Goal: Task Accomplishment & Management: Use online tool/utility

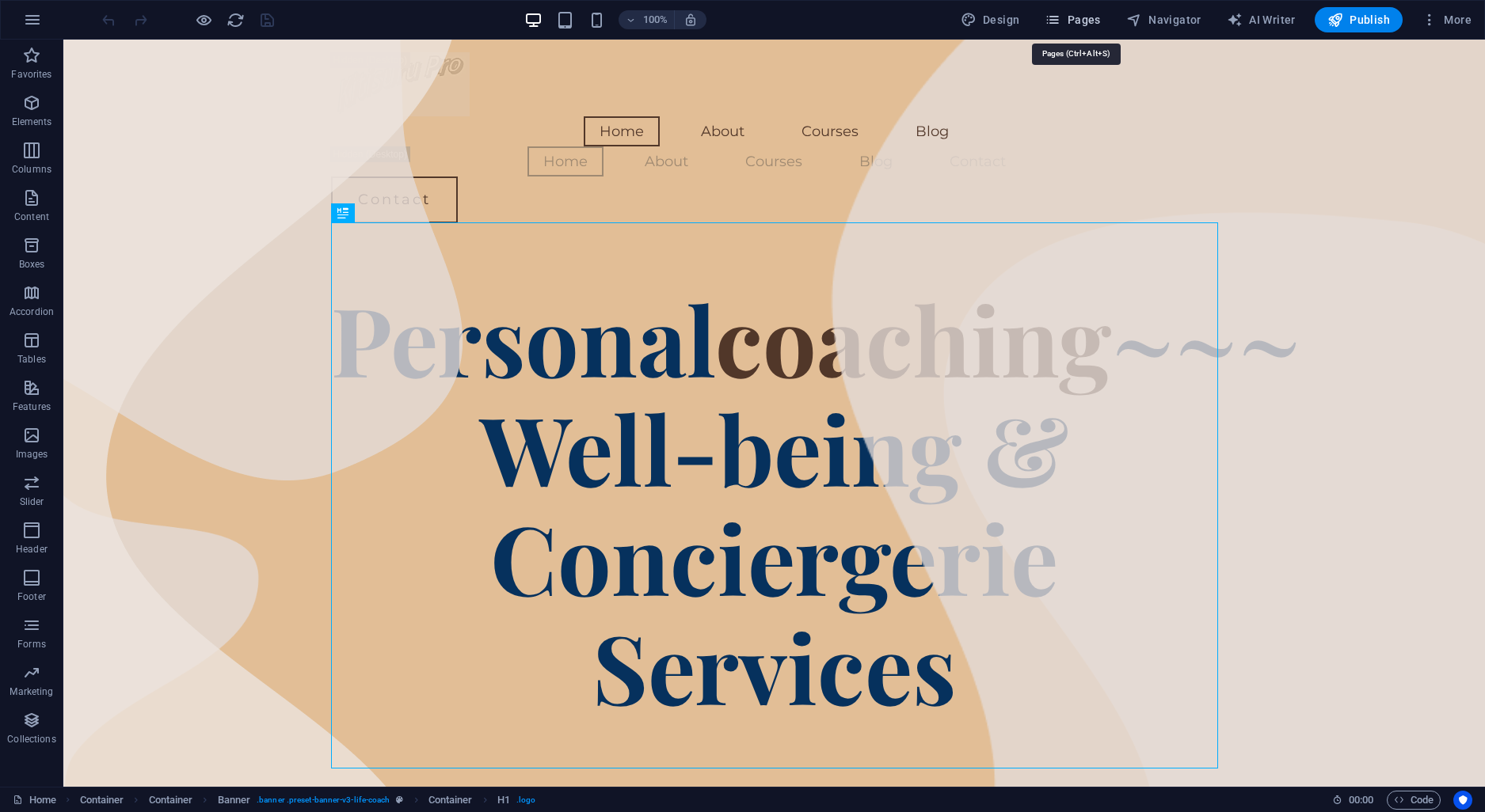
click at [1060, 25] on icon "button" at bounding box center [1053, 20] width 16 height 16
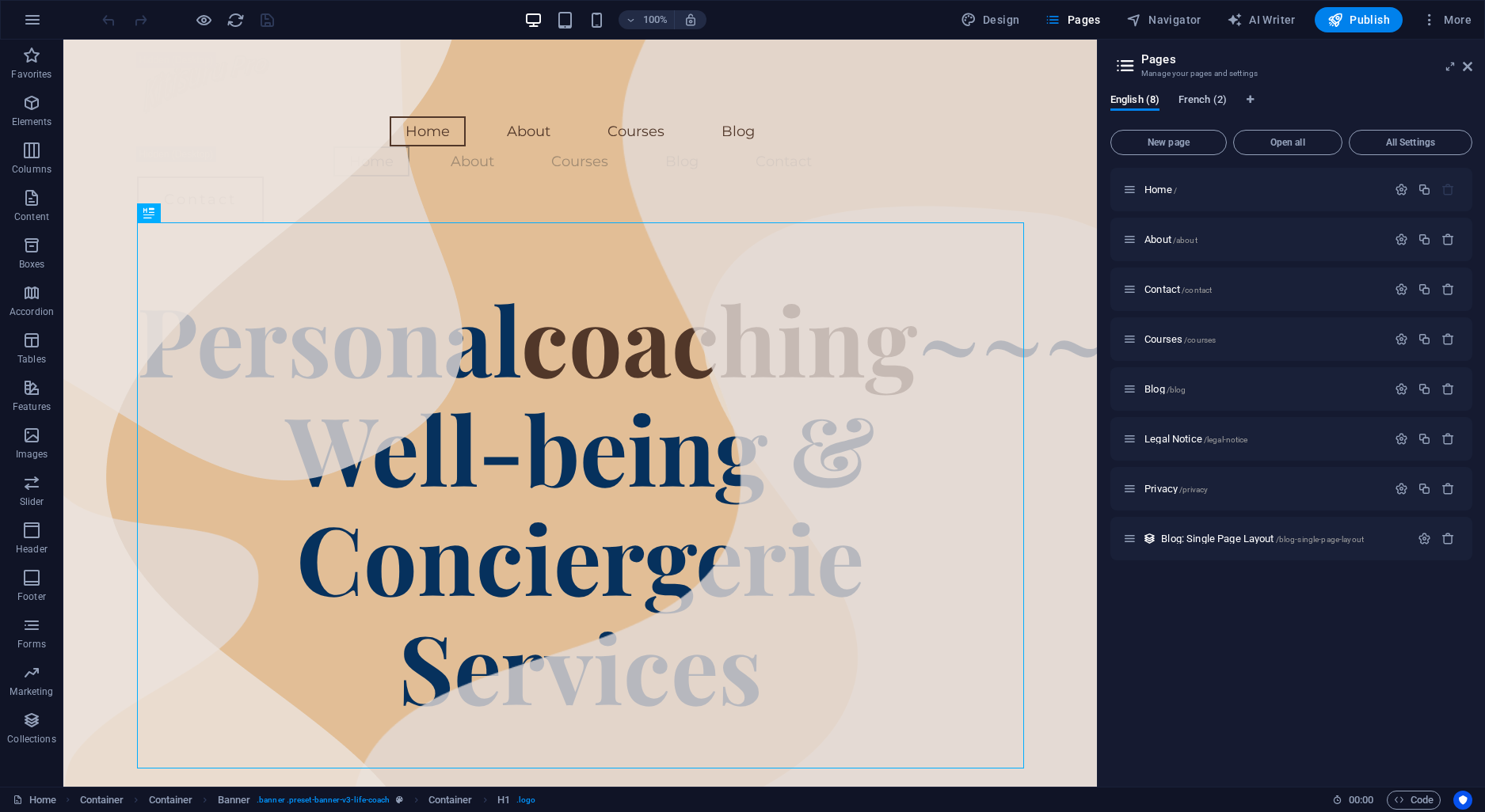
click at [1198, 101] on span "French (2)" at bounding box center [1202, 100] width 48 height 22
click at [1156, 184] on span "Home /" at bounding box center [1160, 189] width 32 height 12
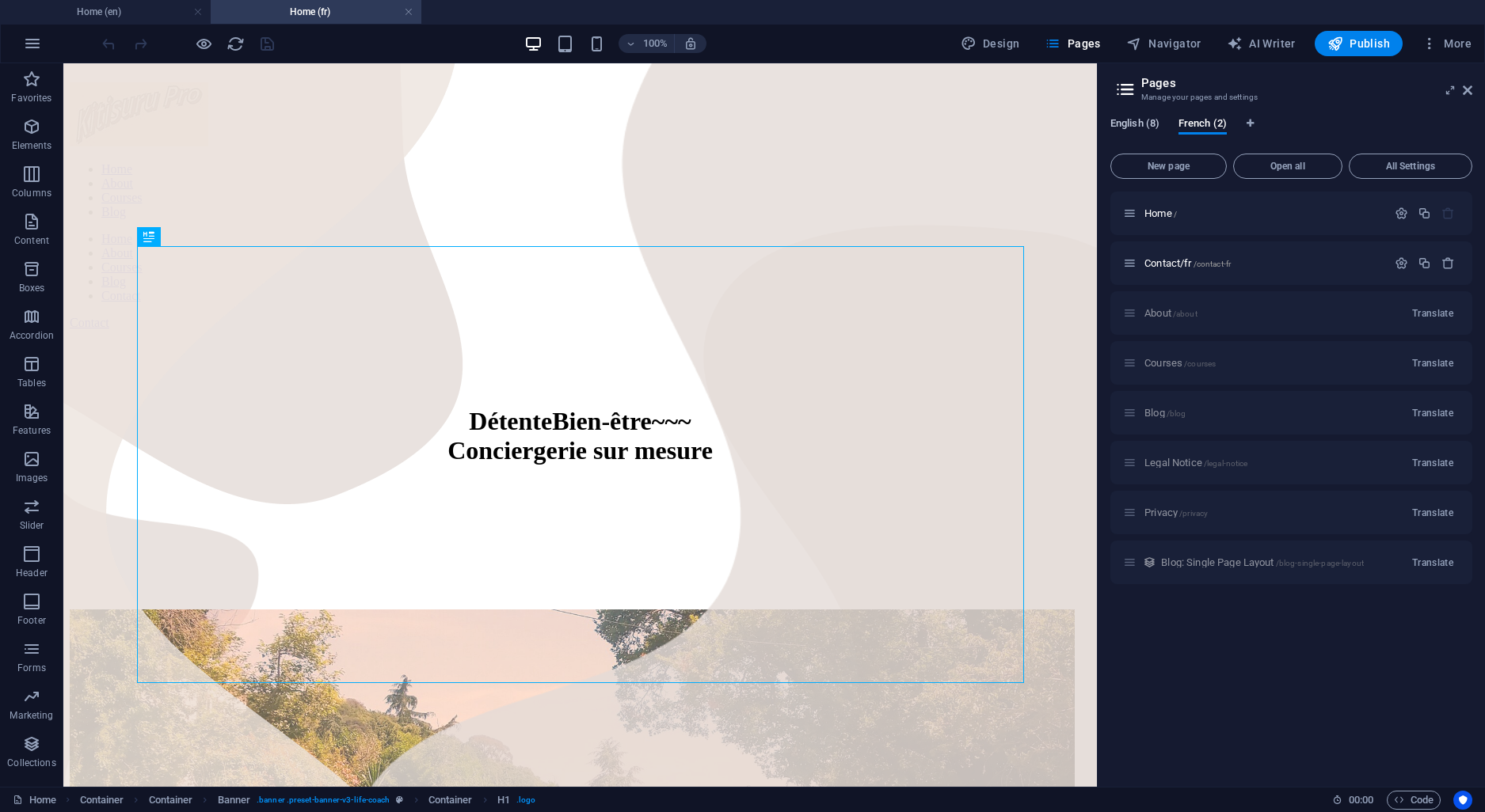
click at [1134, 127] on span "English (8)" at bounding box center [1135, 125] width 49 height 22
click at [1157, 211] on span "Home /" at bounding box center [1160, 214] width 32 height 12
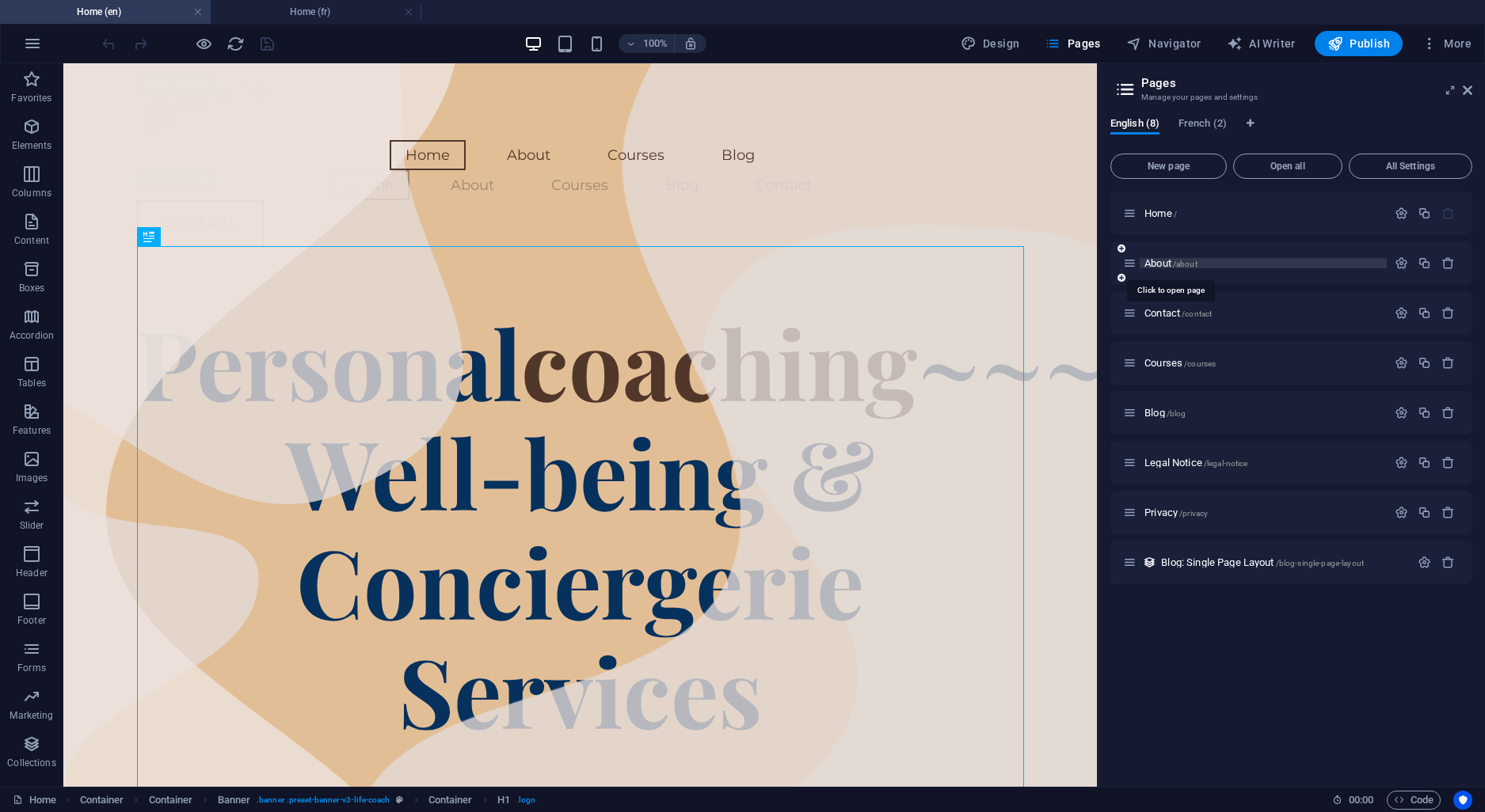
click at [1163, 265] on span "About /about" at bounding box center [1171, 264] width 53 height 12
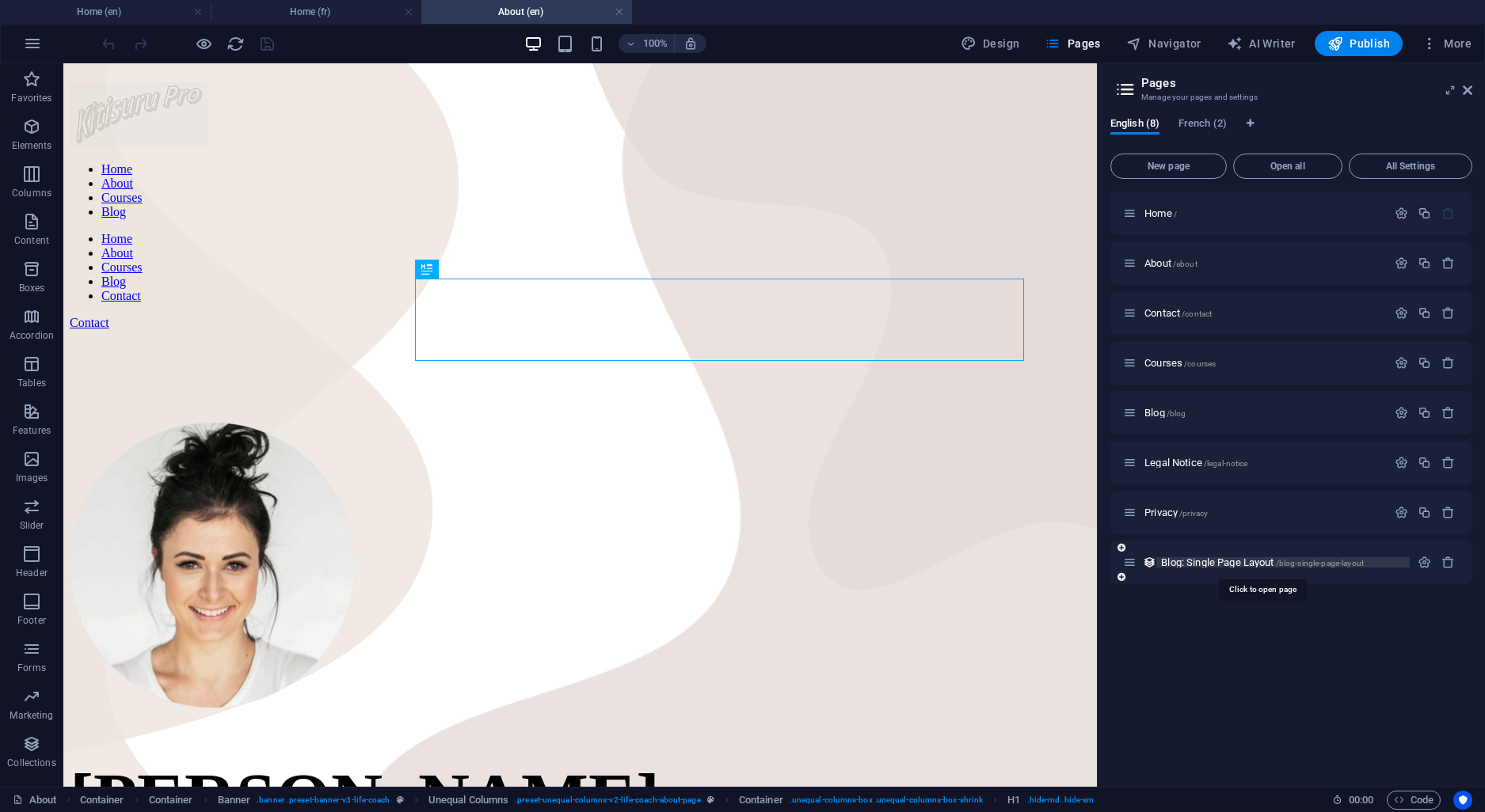
click at [1198, 561] on span "Blog: Single Page Layout /blog-single-page-layout" at bounding box center [1262, 563] width 203 height 12
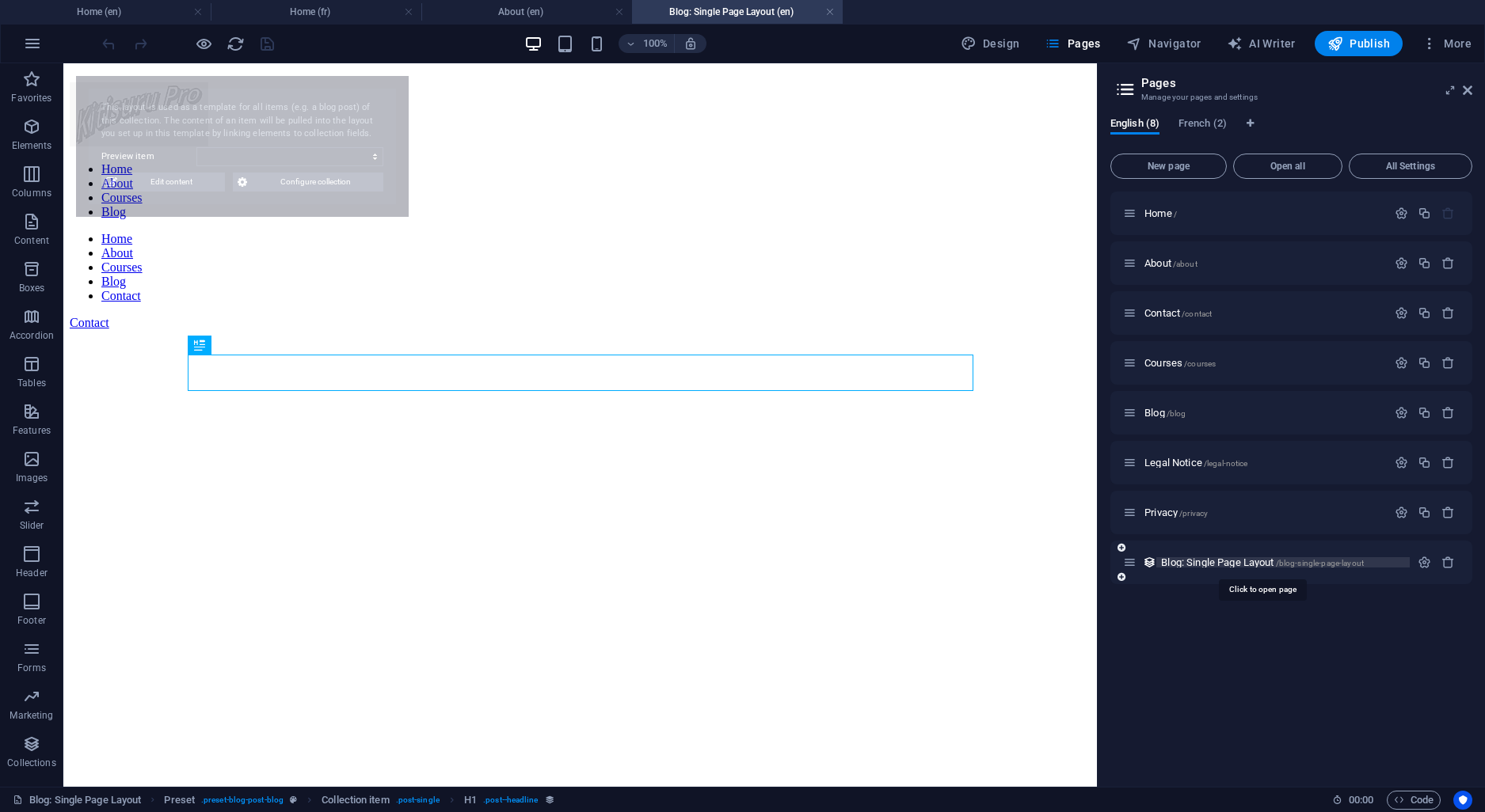
select select "68adaee9c3d040b7d70fb8b3"
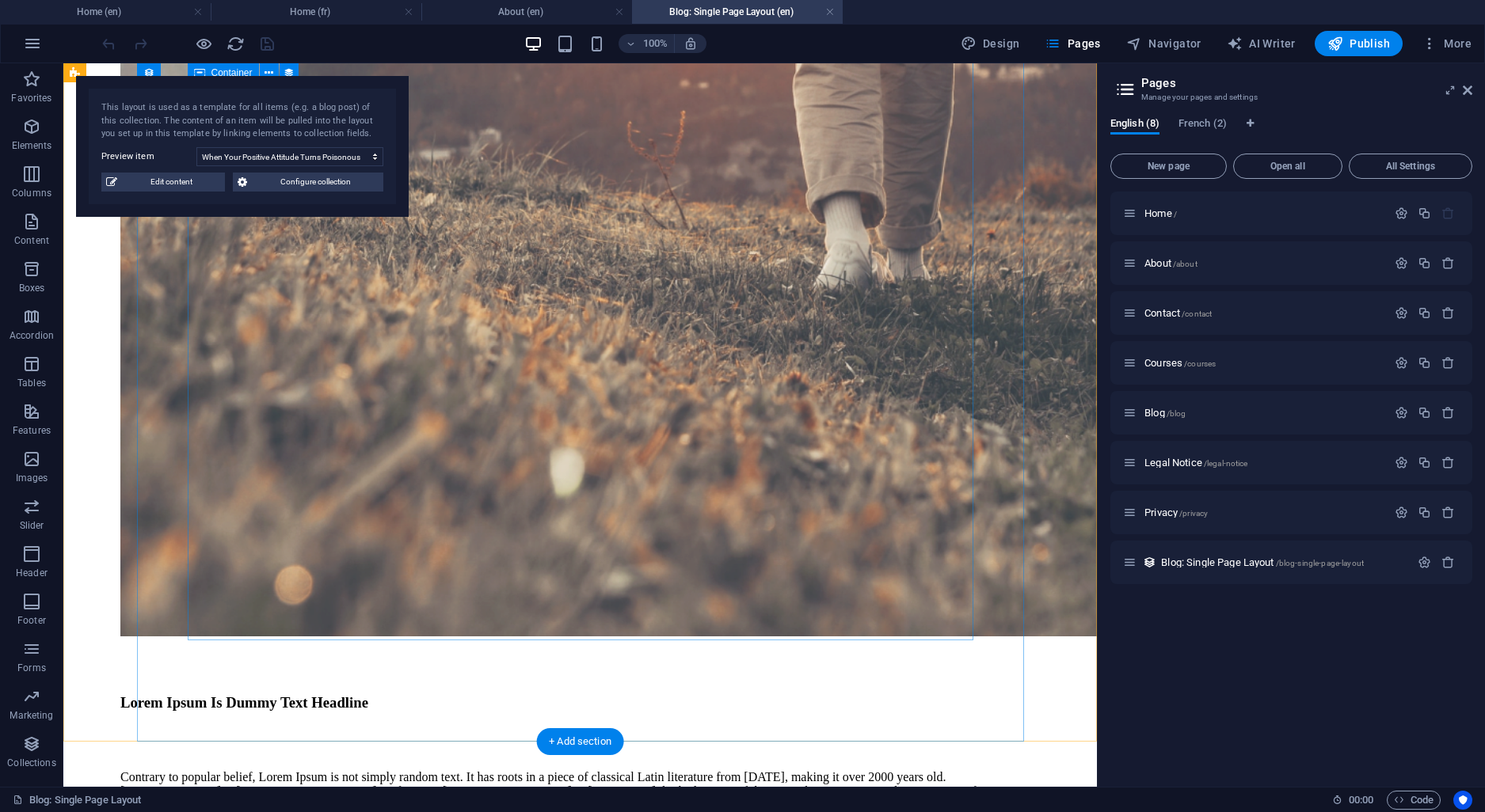
scroll to position [1810, 0]
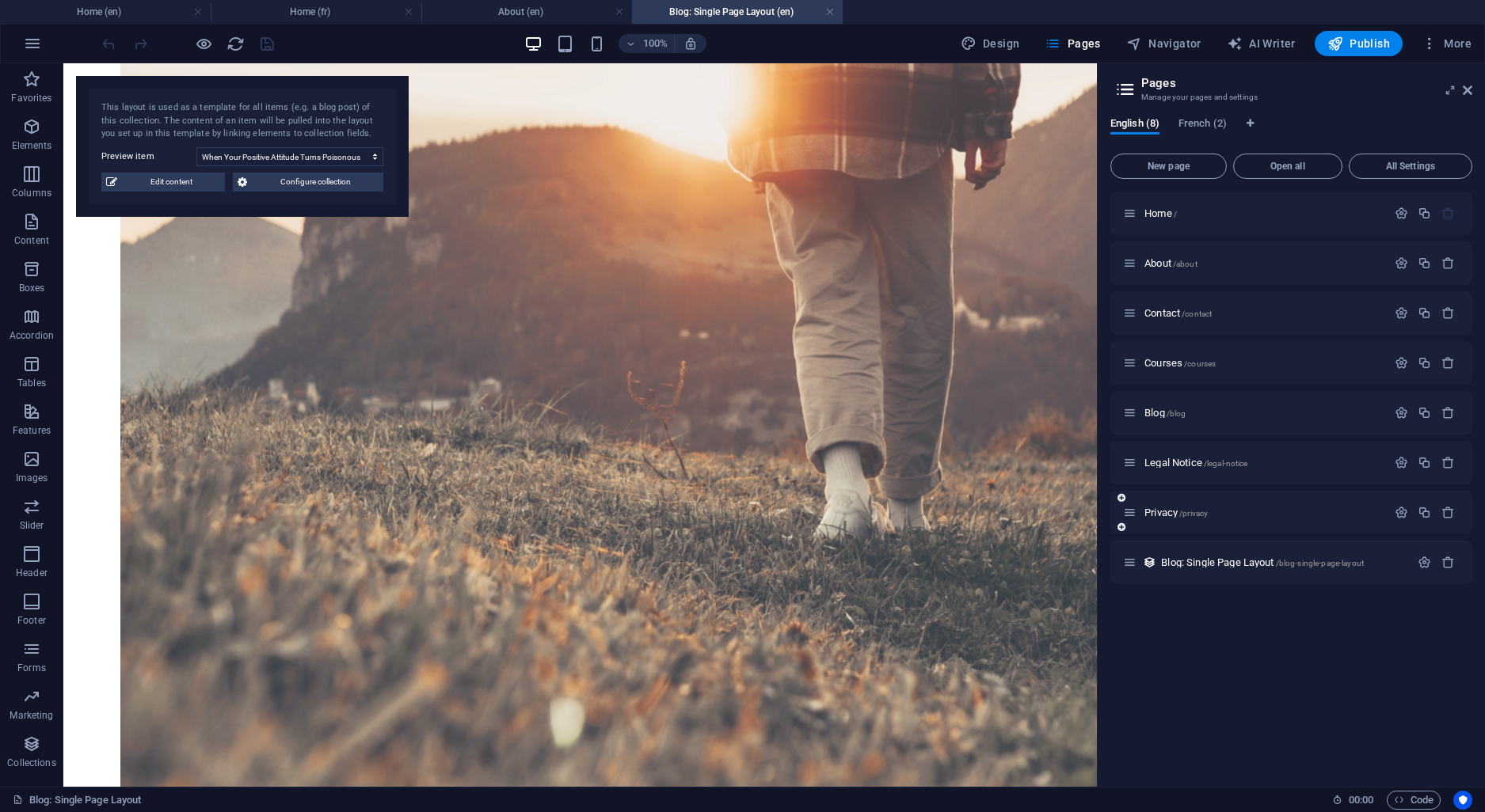
click at [1161, 520] on div "Privacy /privacy" at bounding box center [1255, 513] width 264 height 18
click at [1155, 510] on span "Privacy /privacy" at bounding box center [1176, 513] width 64 height 12
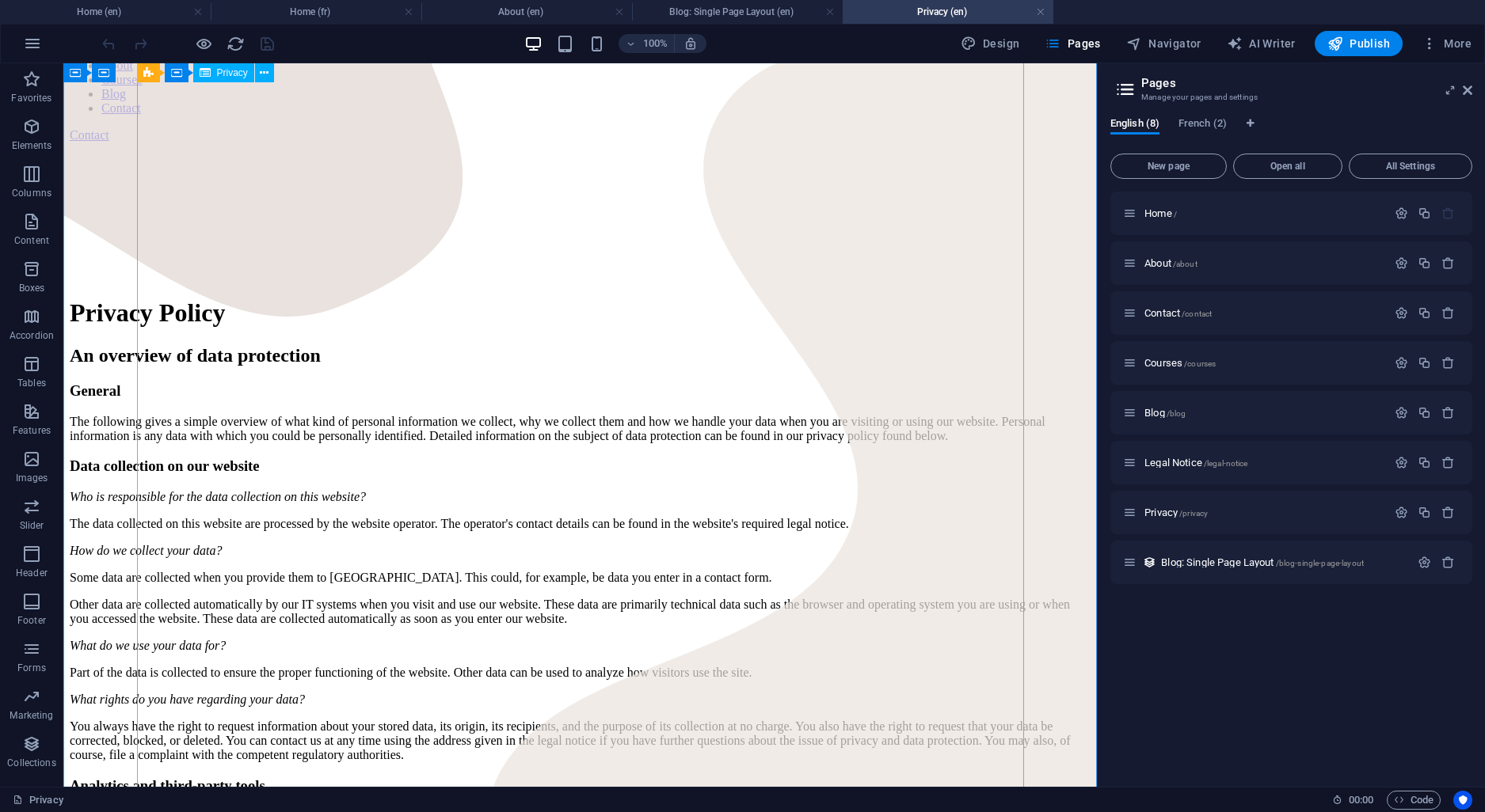
scroll to position [0, 0]
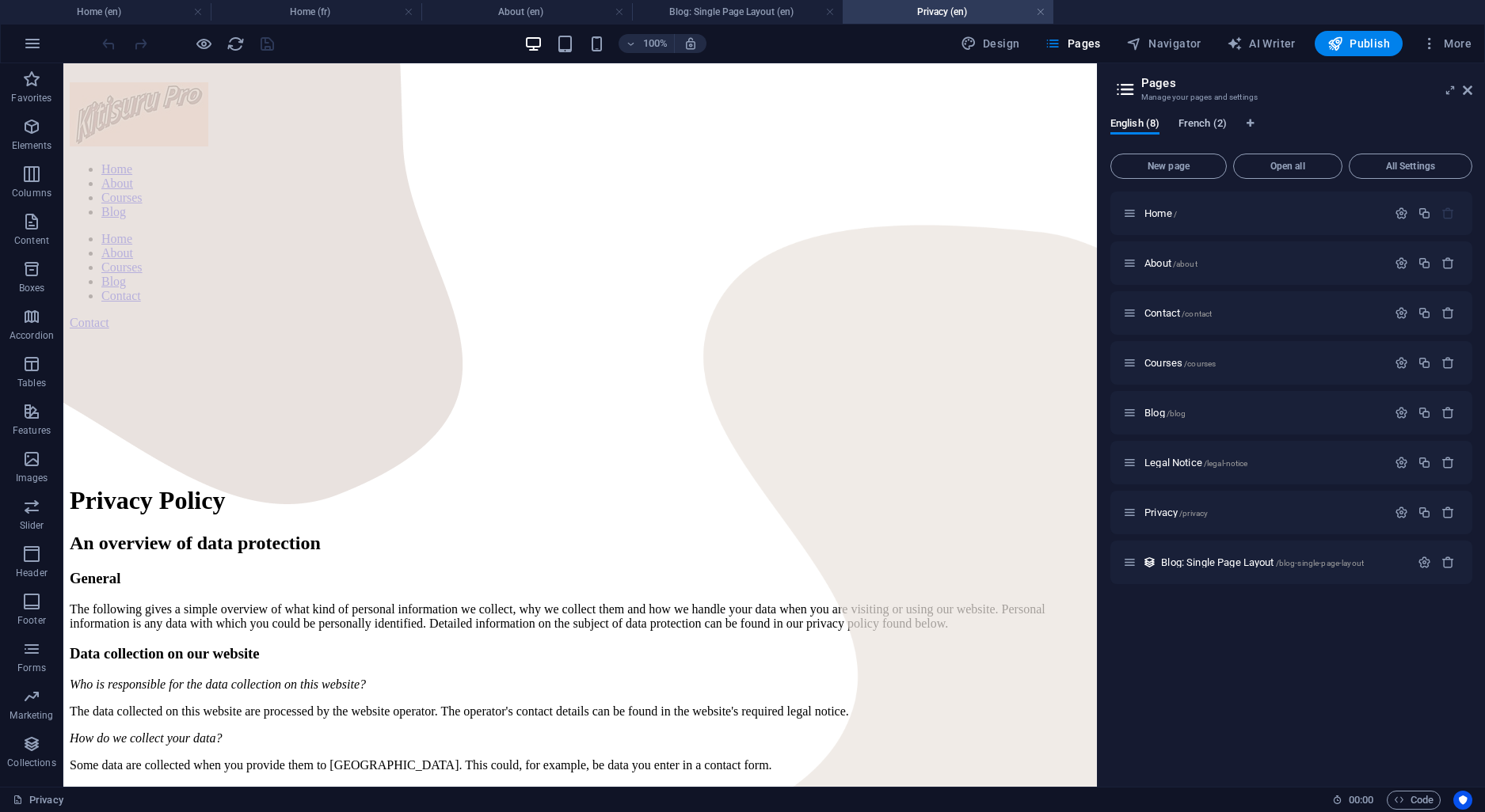
click at [1195, 117] on span "French (2)" at bounding box center [1202, 125] width 48 height 22
click at [1159, 210] on span "Home /" at bounding box center [1160, 214] width 32 height 12
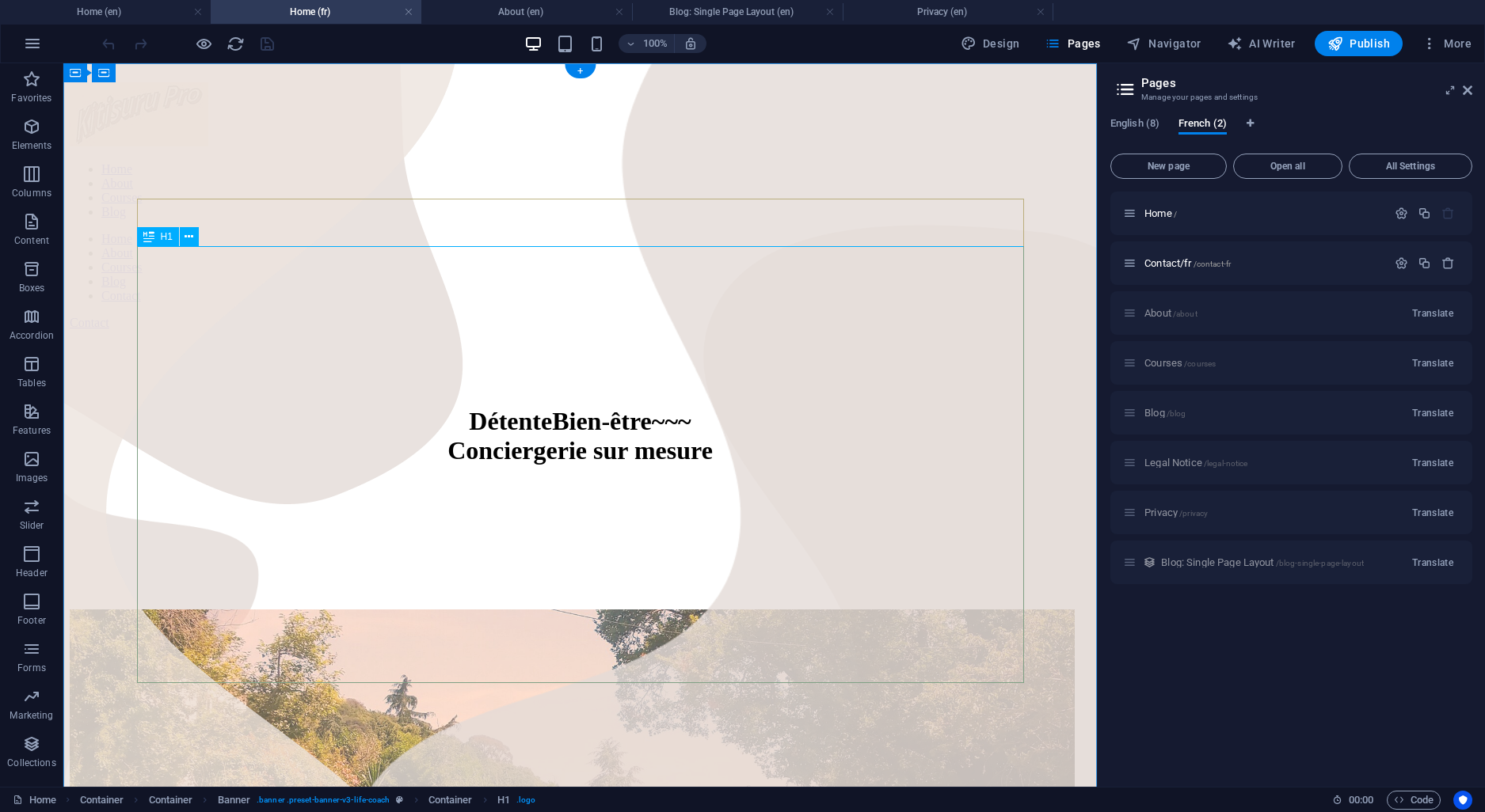
click at [931, 407] on div "Détente Bien-être ~~~ Conciergerie sur mesure" at bounding box center [580, 436] width 1021 height 58
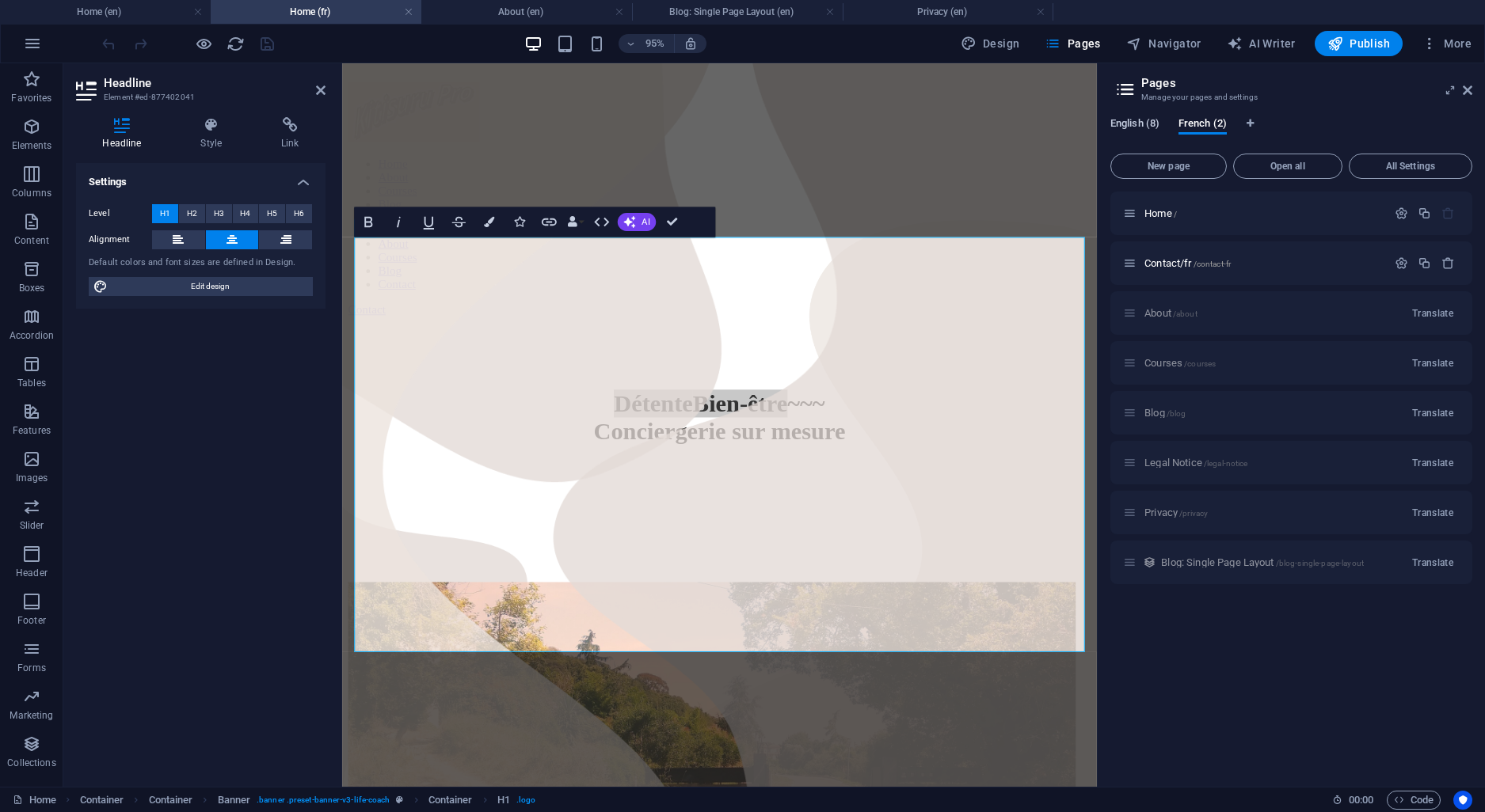
click at [1135, 122] on span "English (8)" at bounding box center [1135, 125] width 49 height 22
click at [1134, 121] on span "English (8)" at bounding box center [1135, 125] width 49 height 22
click at [1133, 121] on span "English (8)" at bounding box center [1135, 125] width 49 height 22
click at [1151, 210] on span "Home /" at bounding box center [1160, 214] width 32 height 12
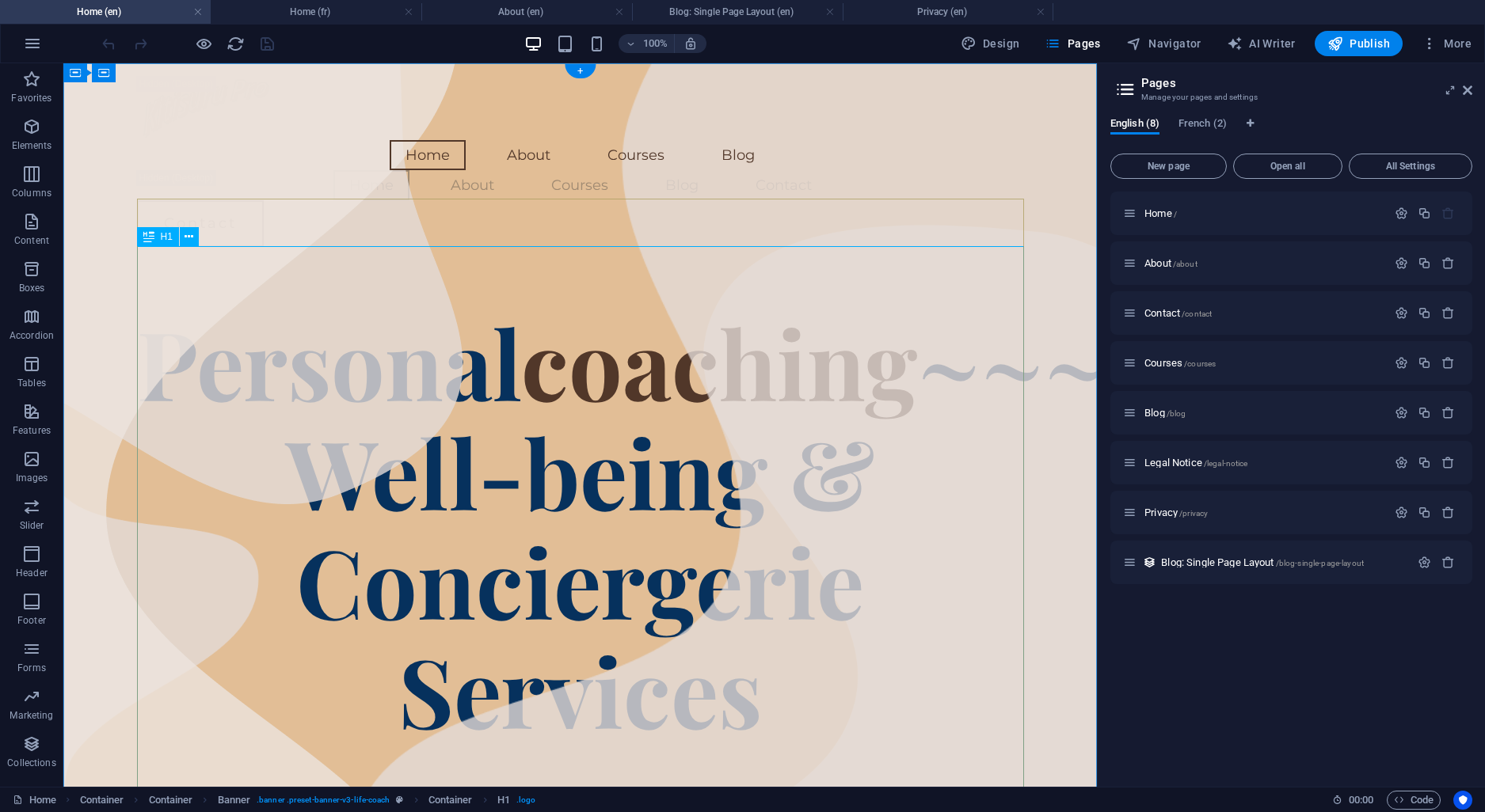
click at [846, 315] on div "Personal coaching ~~~ Well-being & Conciergerie Services" at bounding box center [581, 526] width 888 height 437
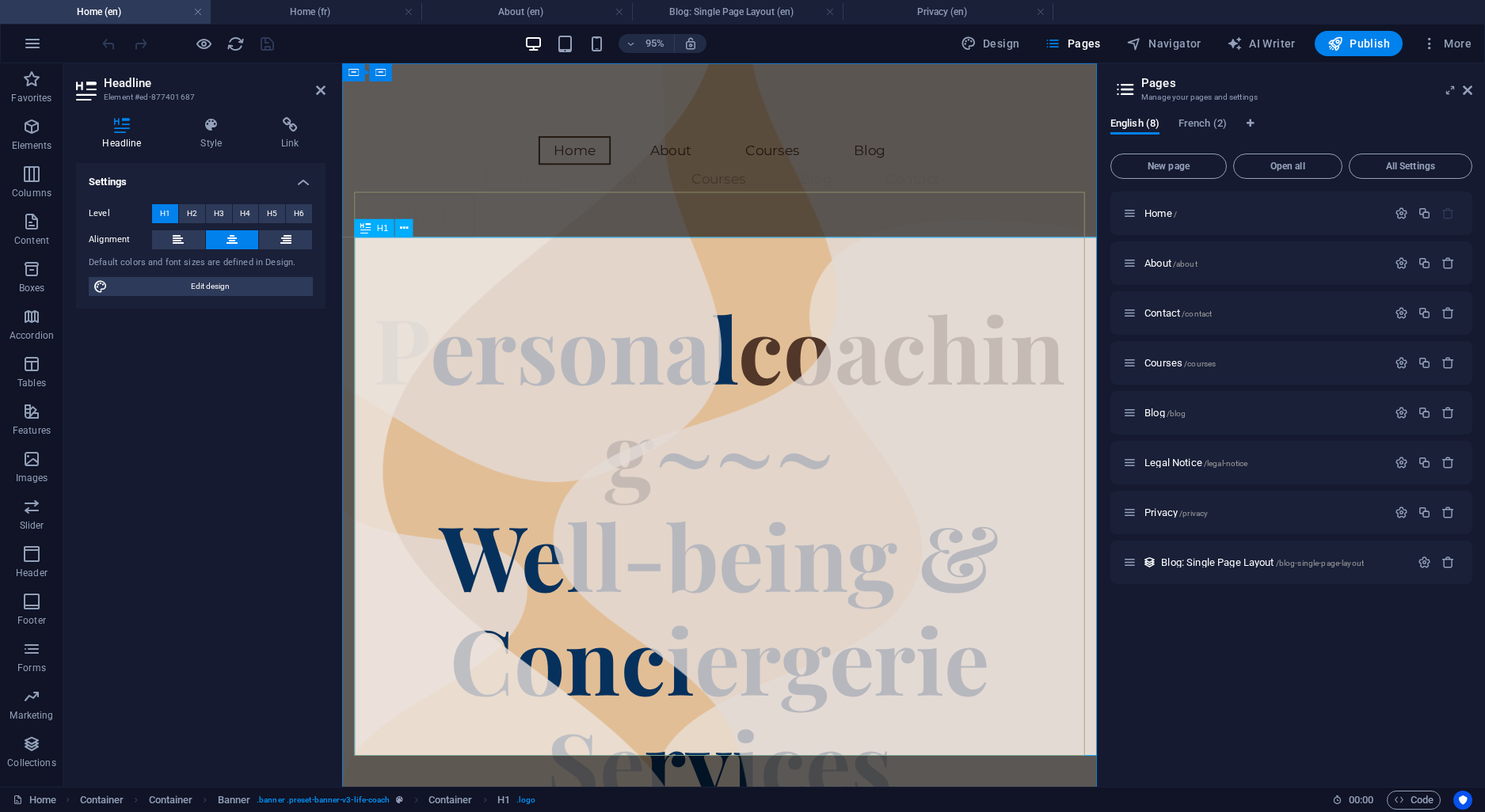
click at [873, 327] on h1 "Personal coaching ~~~ Well-being & Conciergerie Services" at bounding box center [739, 581] width 770 height 547
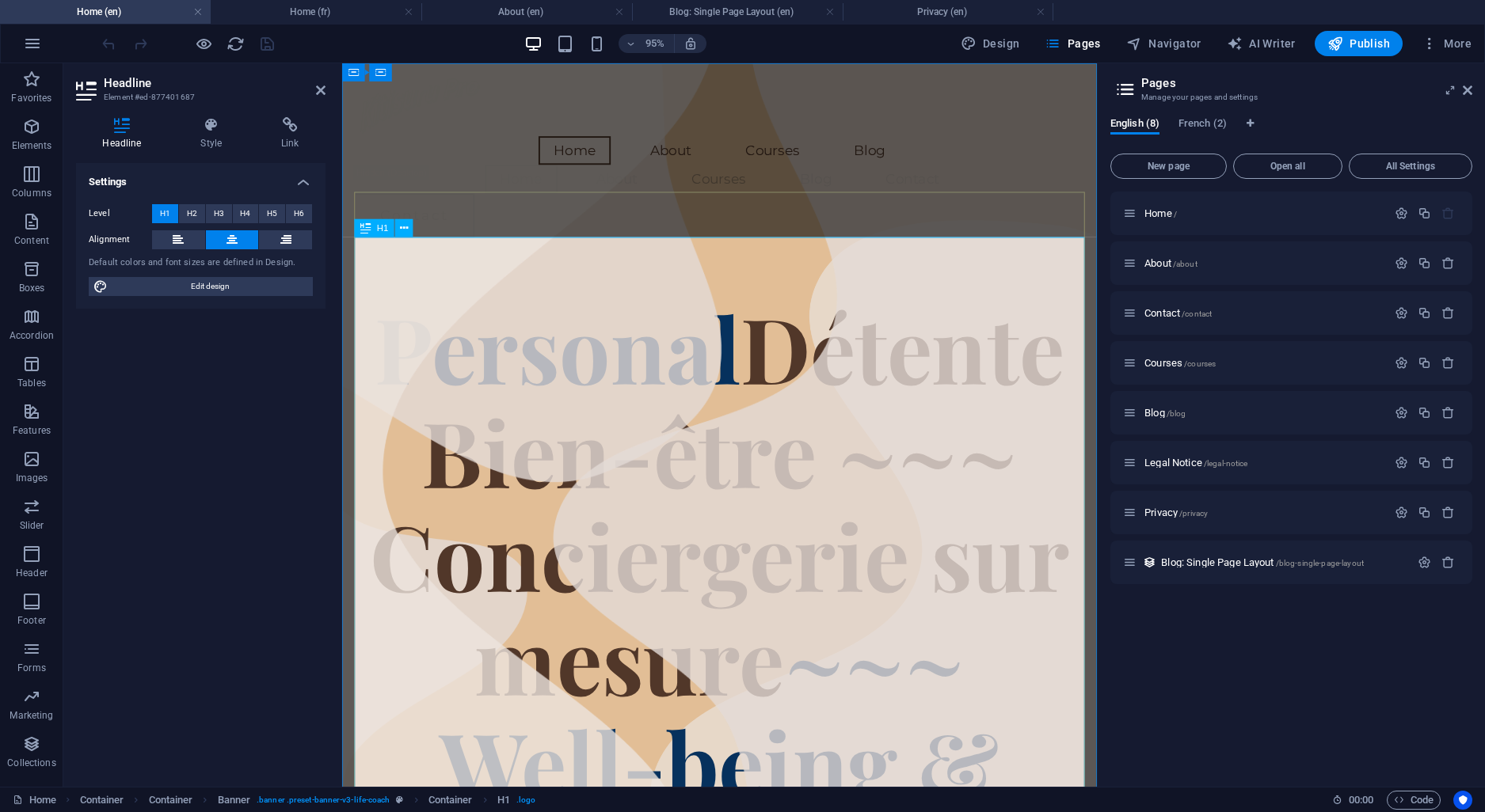
click at [759, 299] on span "Personal" at bounding box center [570, 361] width 385 height 127
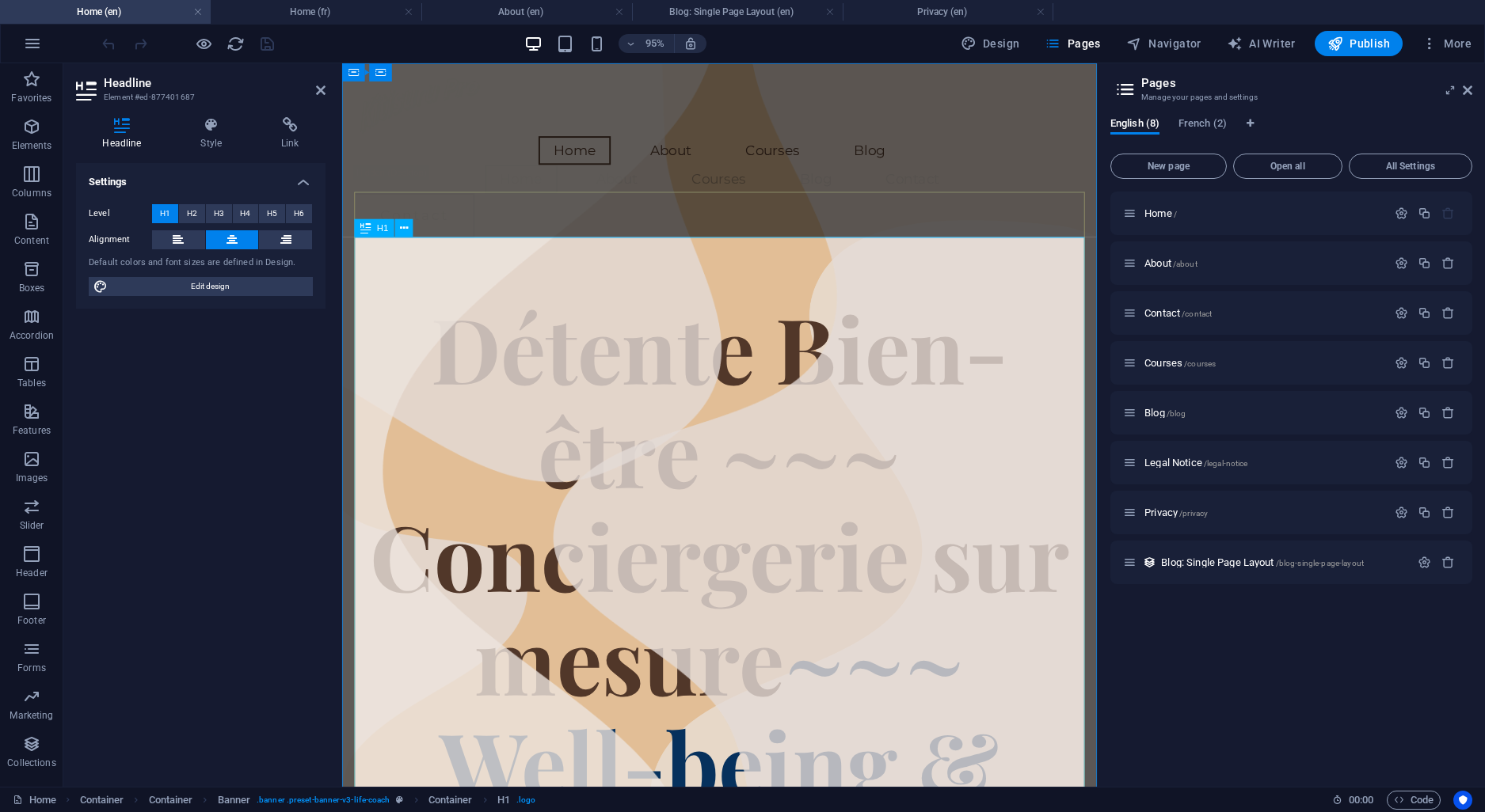
click at [775, 411] on h1 "​ Détente Bien-être ~~~ Conciergerie sur mesure ~~~ Well-being & Conciergerie S…" at bounding box center [739, 690] width 770 height 765
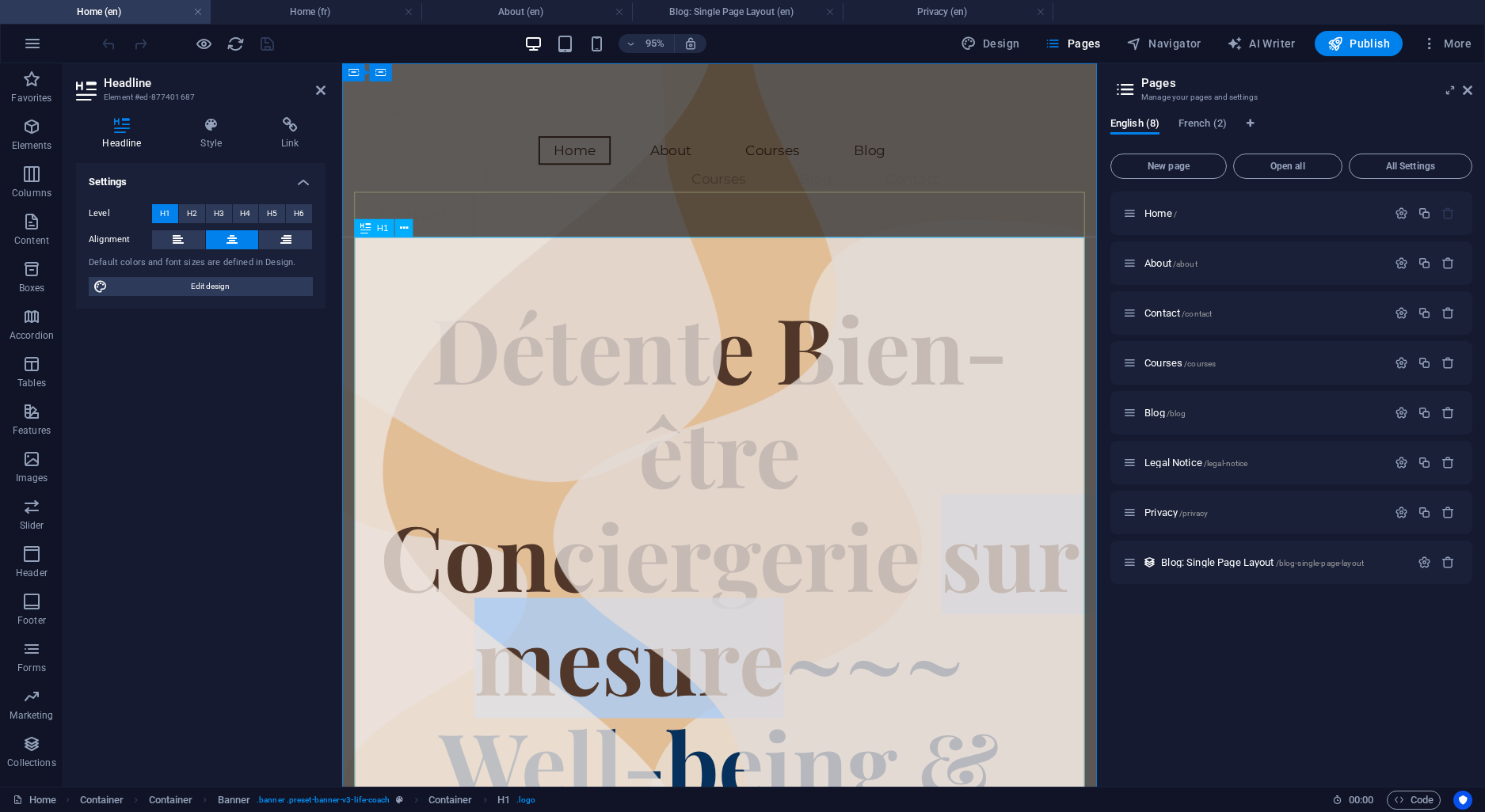
drag, startPoint x: 977, startPoint y: 544, endPoint x: 775, endPoint y: 593, distance: 207.9
click at [775, 593] on h1 "Détente Bien-être Conciergerie sur mesure ~~~ Well-being & Conciergerie Services" at bounding box center [739, 690] width 770 height 765
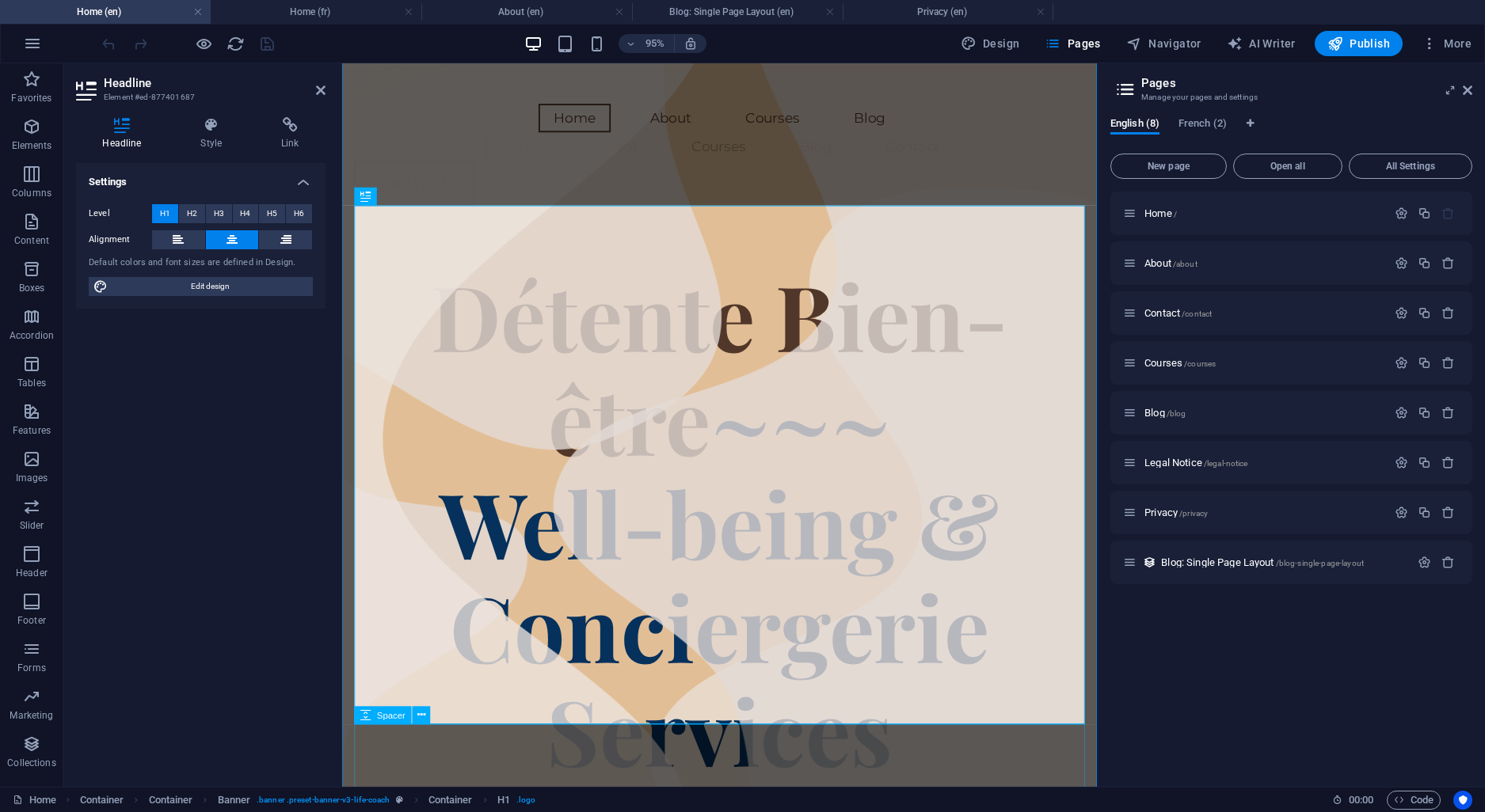
scroll to position [83, 0]
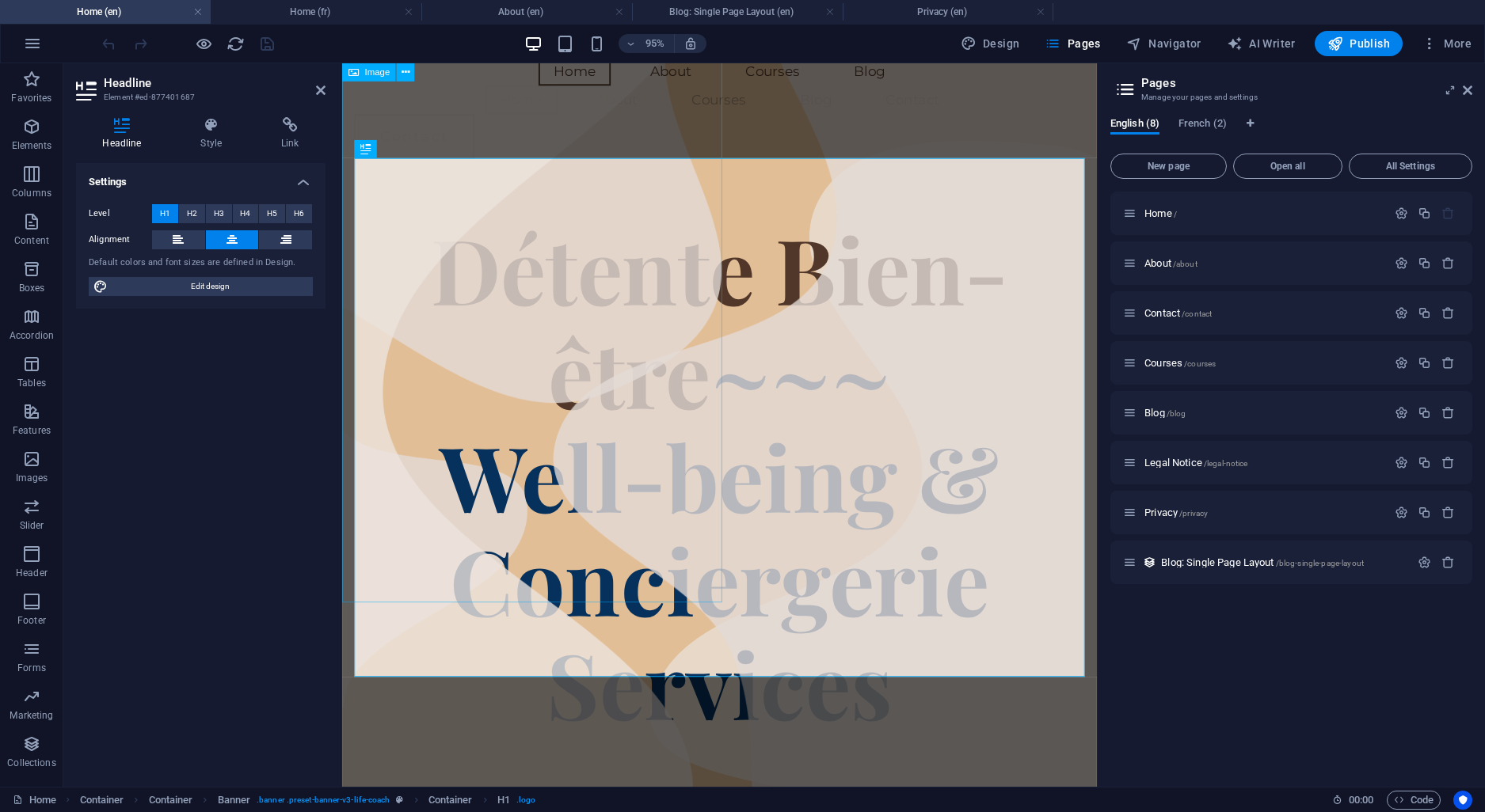
click at [713, 550] on figure at bounding box center [542, 305] width 400 height 650
click at [712, 548] on figure at bounding box center [542, 305] width 400 height 650
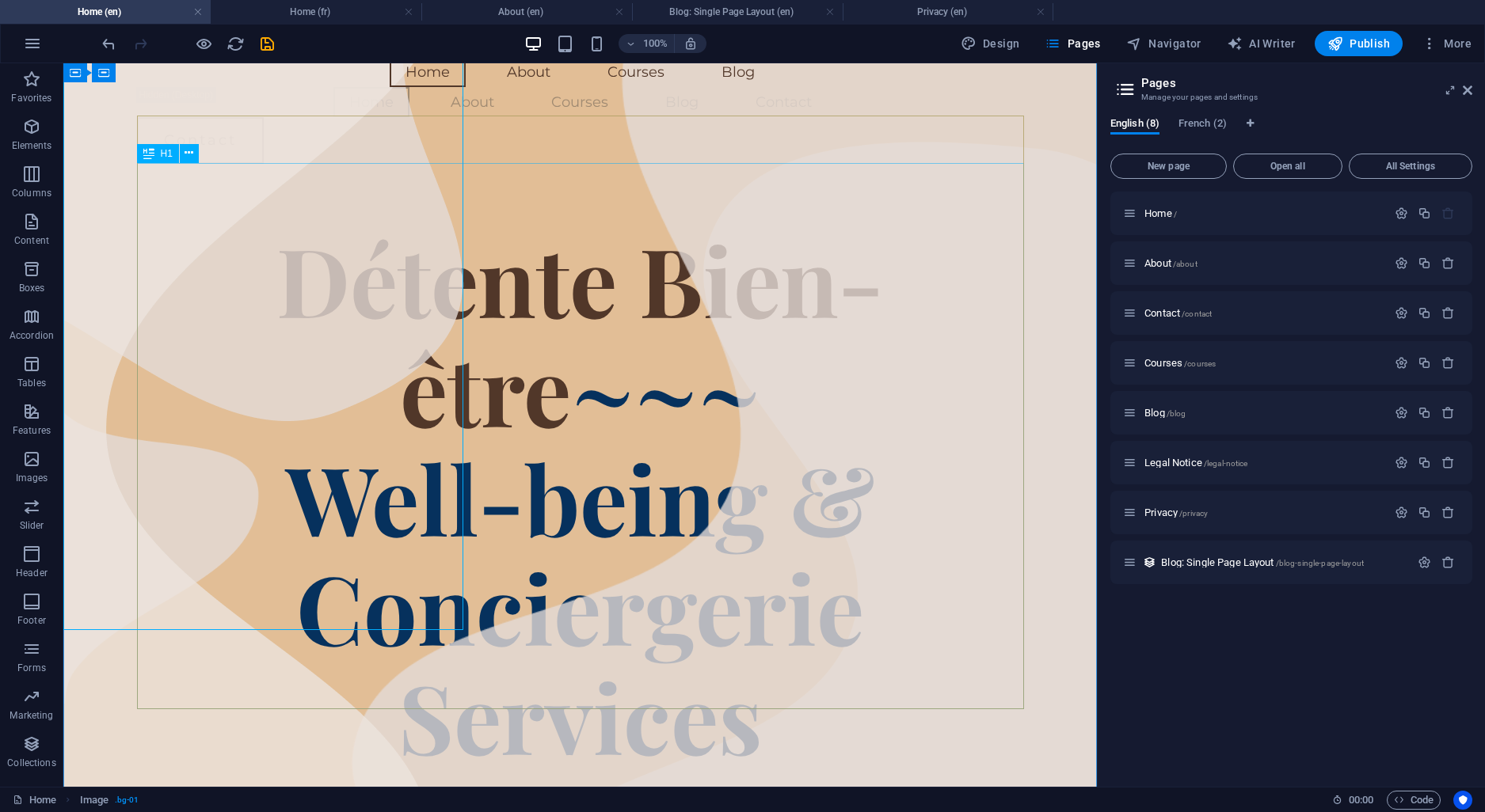
click at [676, 548] on div "Détente Bien-être ~~~ Well-being & Conciergerie Services" at bounding box center [581, 498] width 888 height 547
click at [676, 549] on div "Détente Bien-être ~~~ Well-being & Conciergerie Services" at bounding box center [581, 498] width 888 height 547
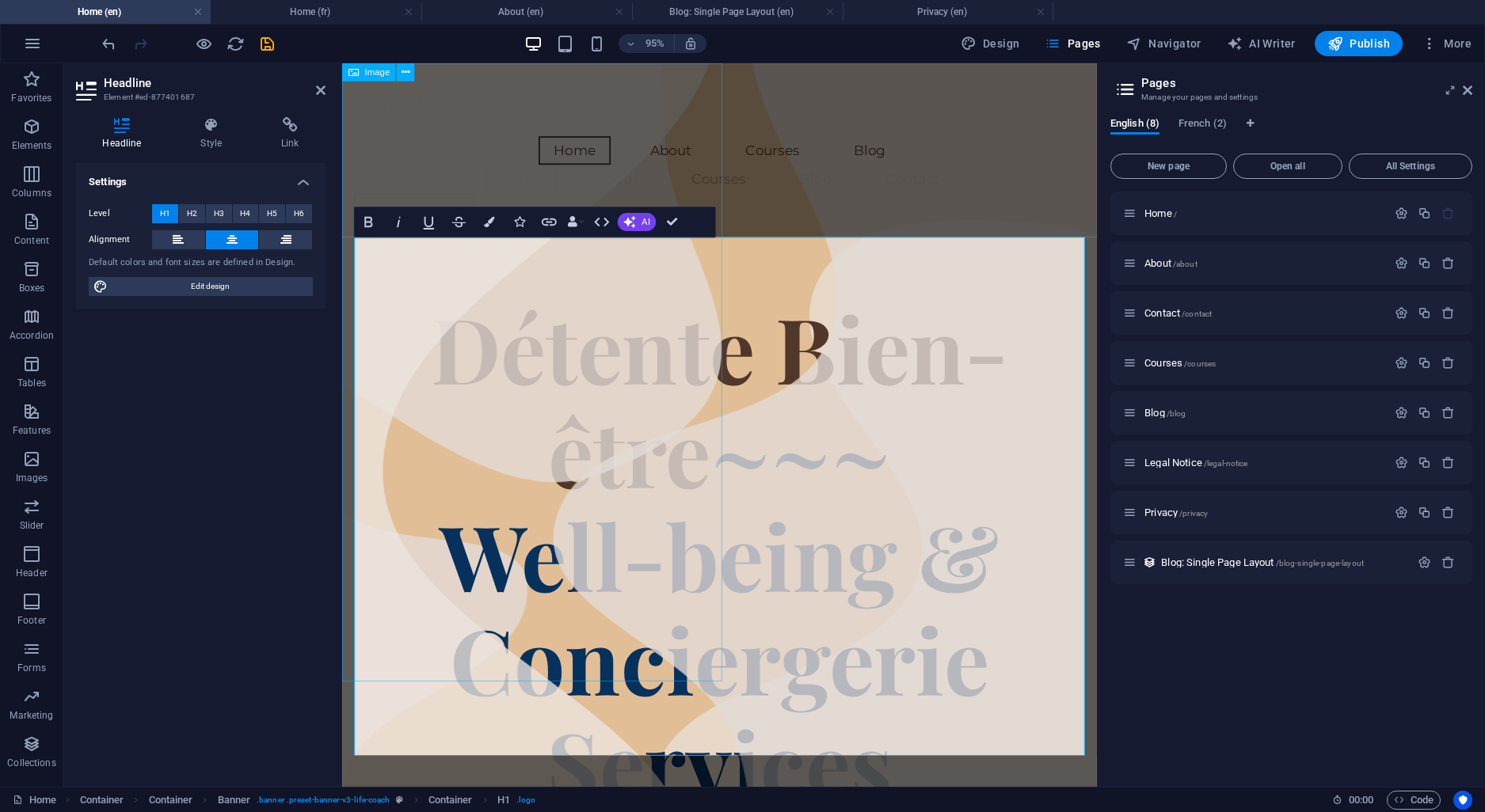
click at [666, 638] on figure at bounding box center [542, 389] width 400 height 650
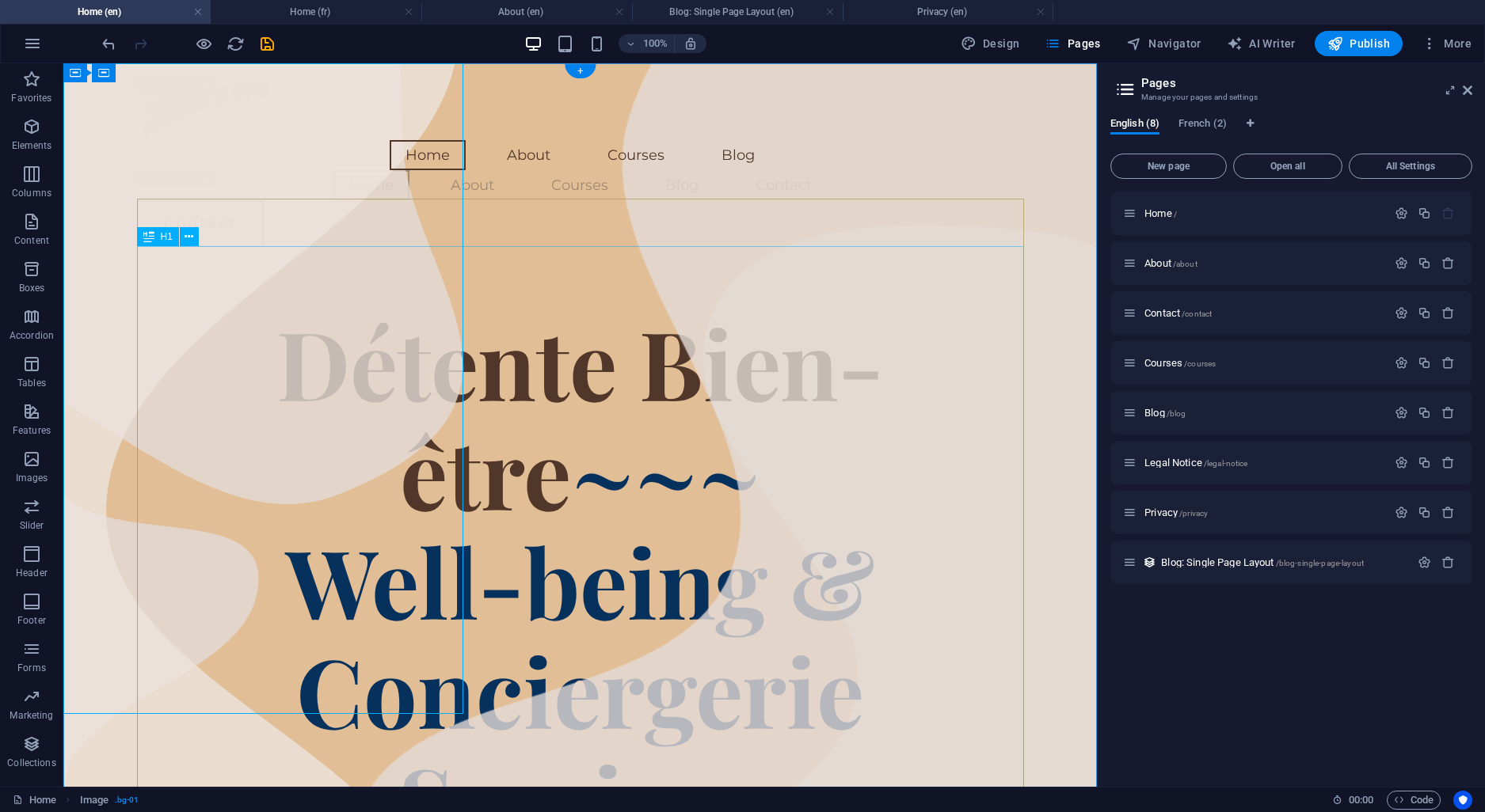
click at [641, 634] on div "Détente Bien-être ~~~ Well-being & Conciergerie Services" at bounding box center [581, 581] width 888 height 547
click at [640, 634] on div "Détente Bien-être ~~~ Well-being & Conciergerie Services" at bounding box center [581, 581] width 888 height 547
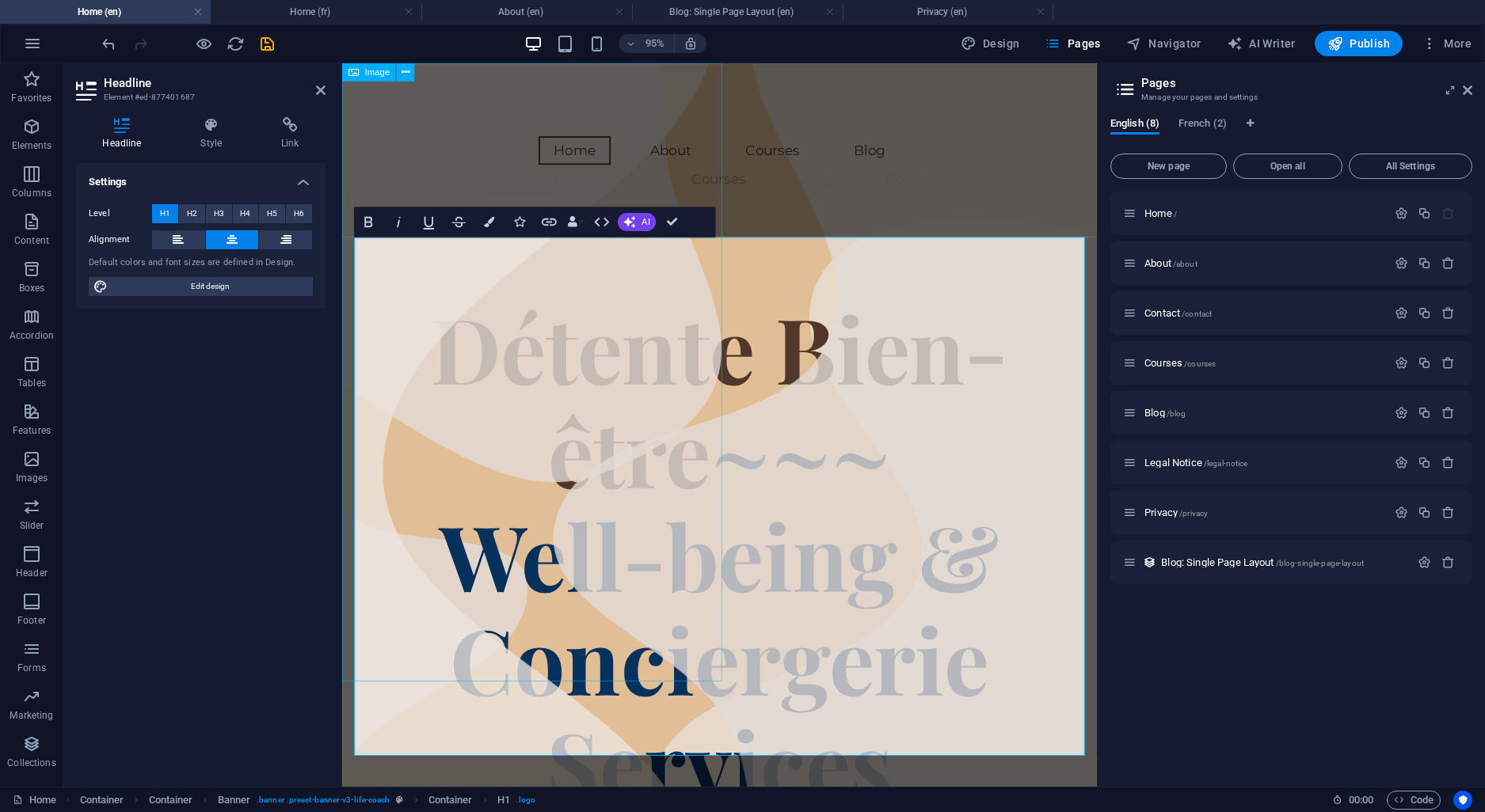
click at [734, 652] on figure at bounding box center [542, 389] width 400 height 650
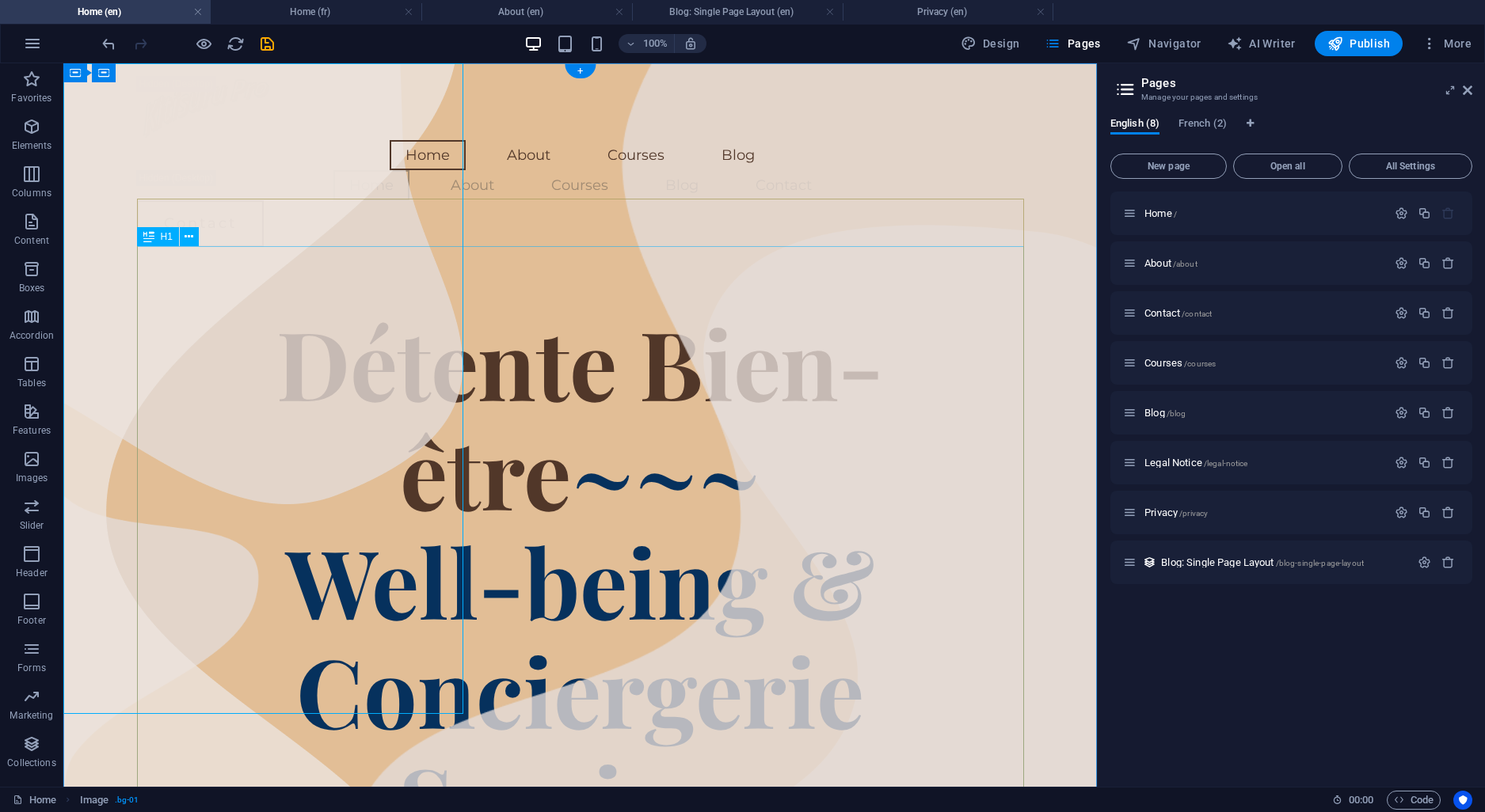
click at [836, 664] on div "Détente Bien-être ~~~ Well-being & Conciergerie Services" at bounding box center [581, 581] width 888 height 547
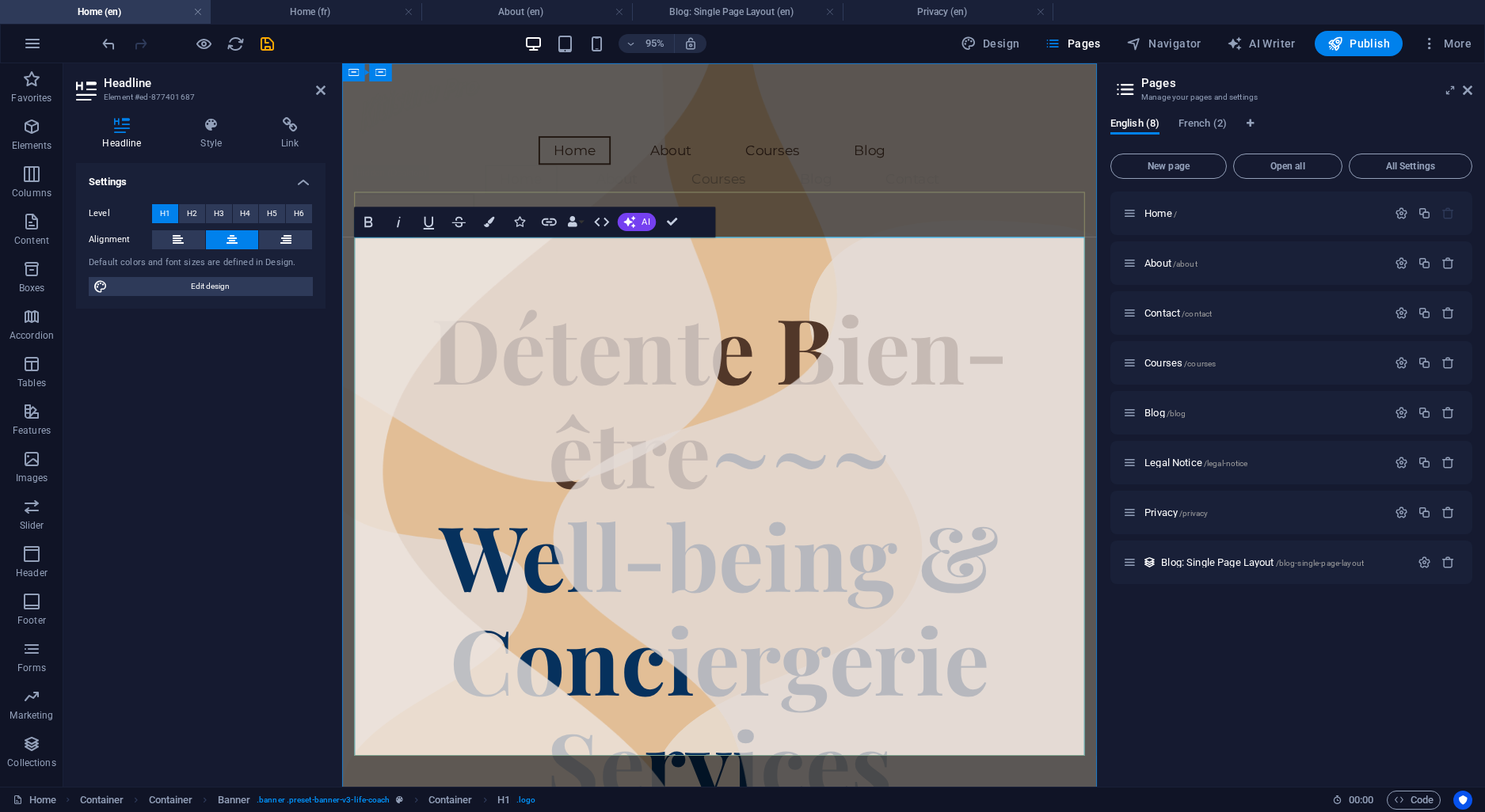
click at [883, 666] on span "~~~ Well-being & Conciergerie Services" at bounding box center [740, 635] width 590 height 455
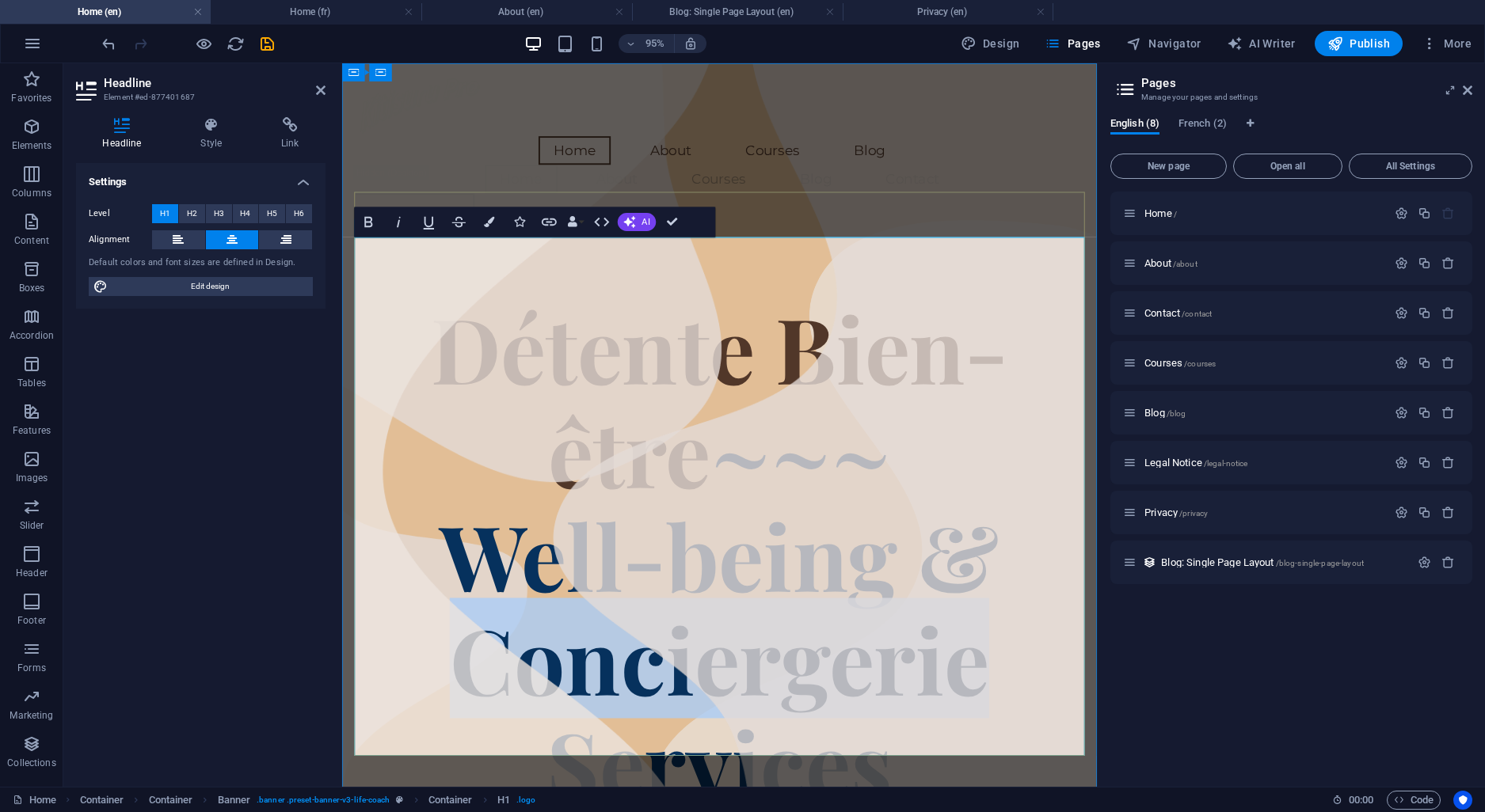
click at [883, 666] on span "~~~ Well-being & Conciergerie Services" at bounding box center [740, 635] width 590 height 455
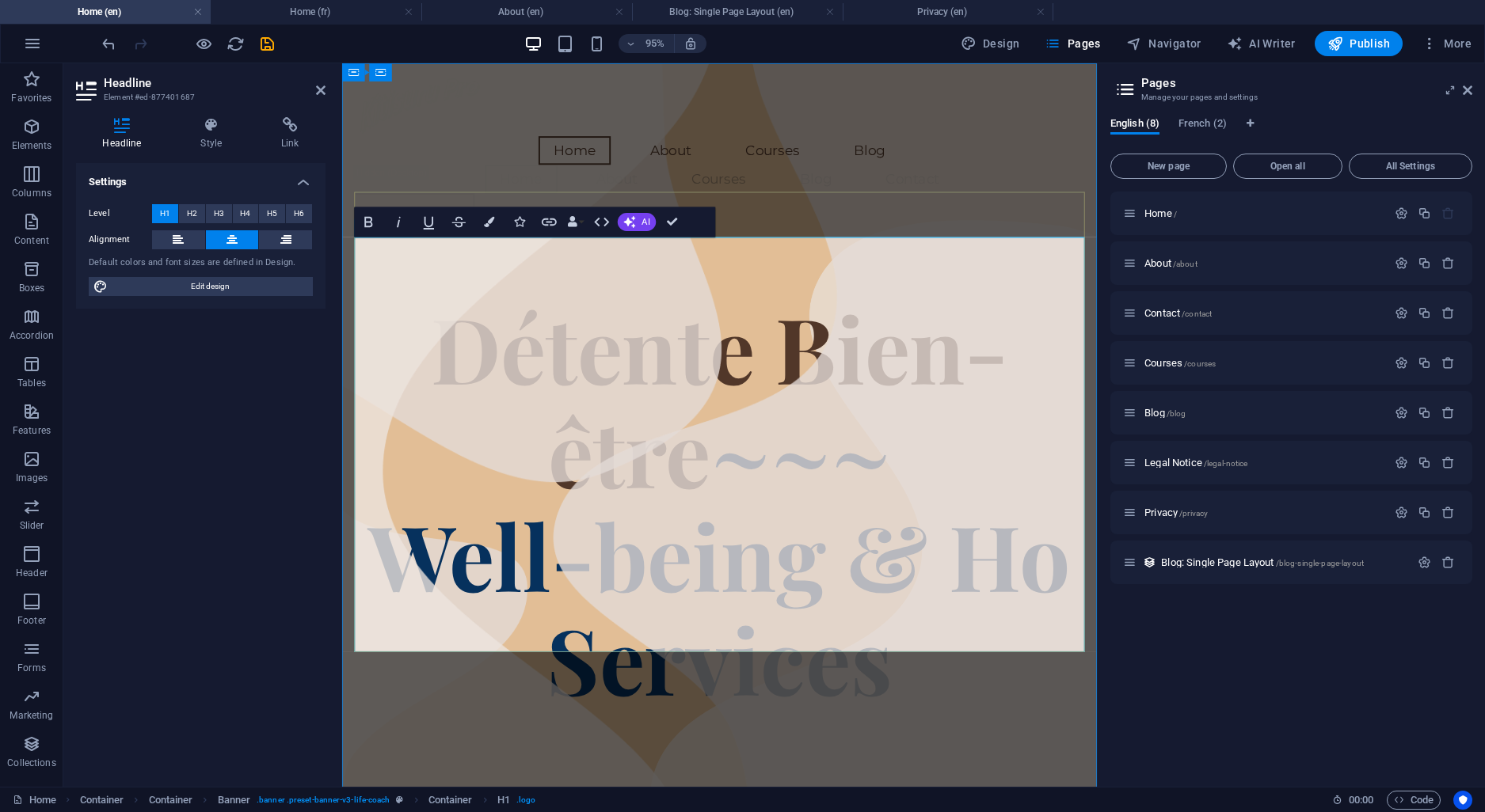
scroll to position [8, 0]
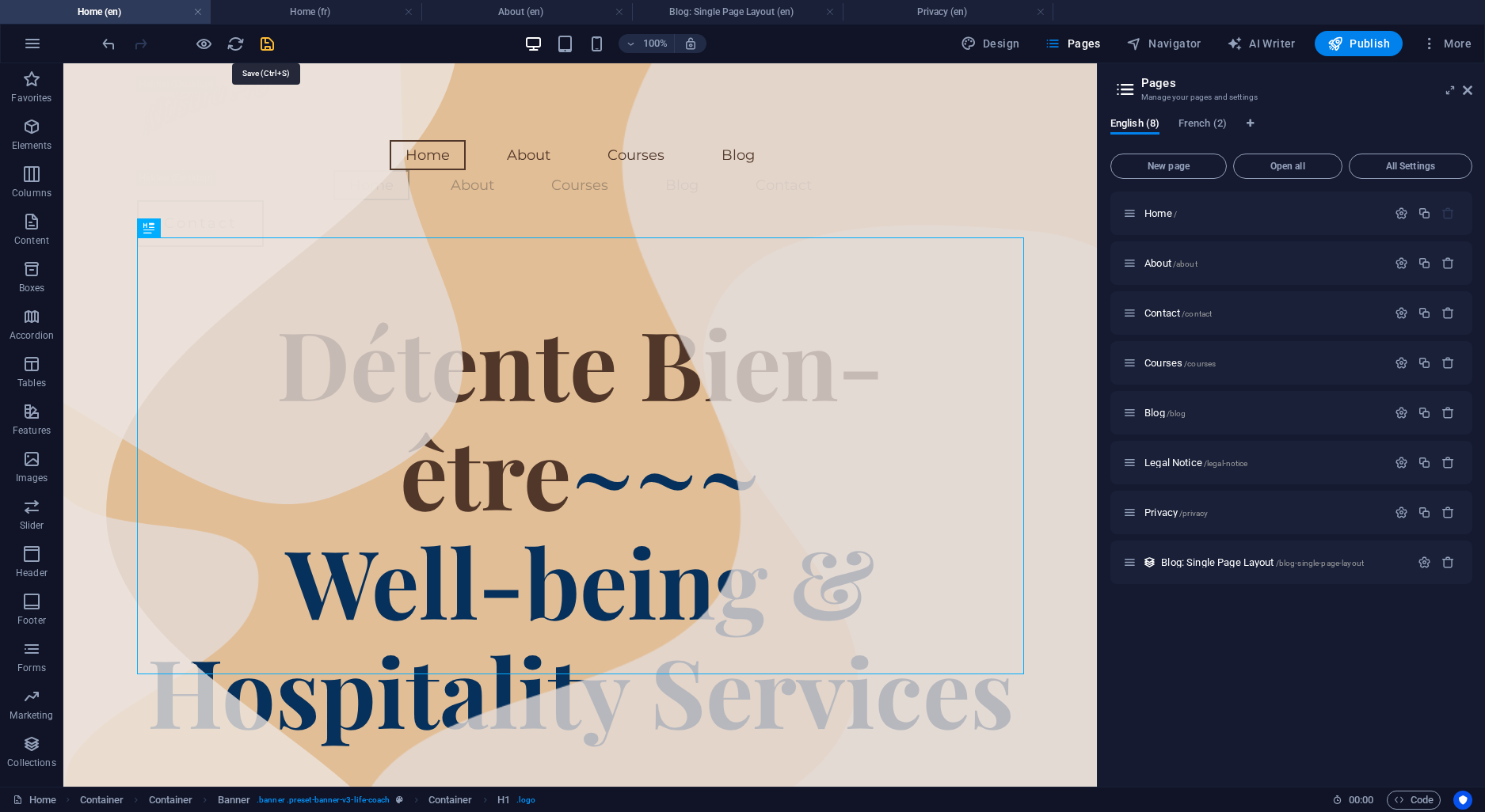
click at [263, 44] on icon "save" at bounding box center [267, 44] width 18 height 18
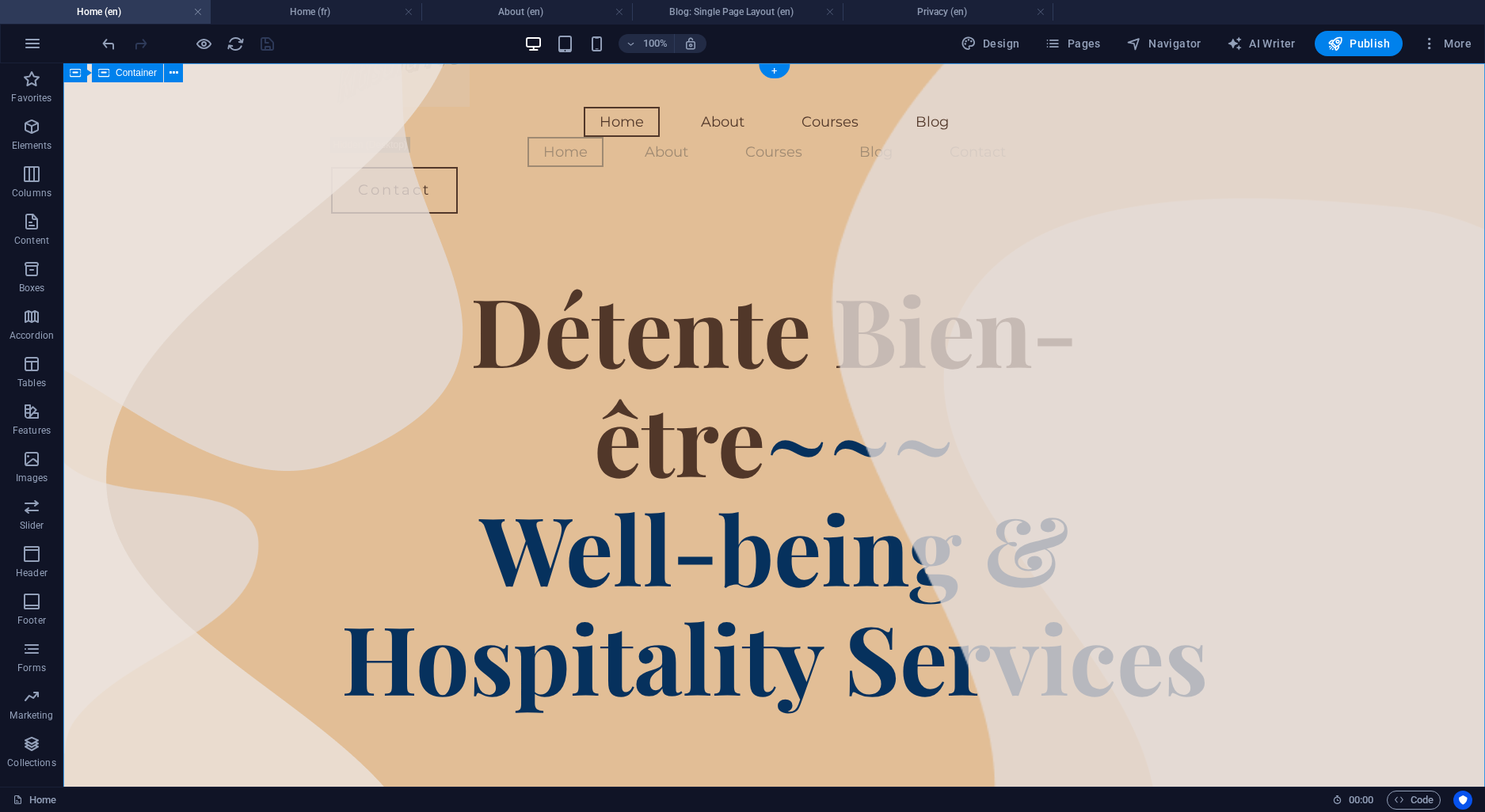
scroll to position [0, 0]
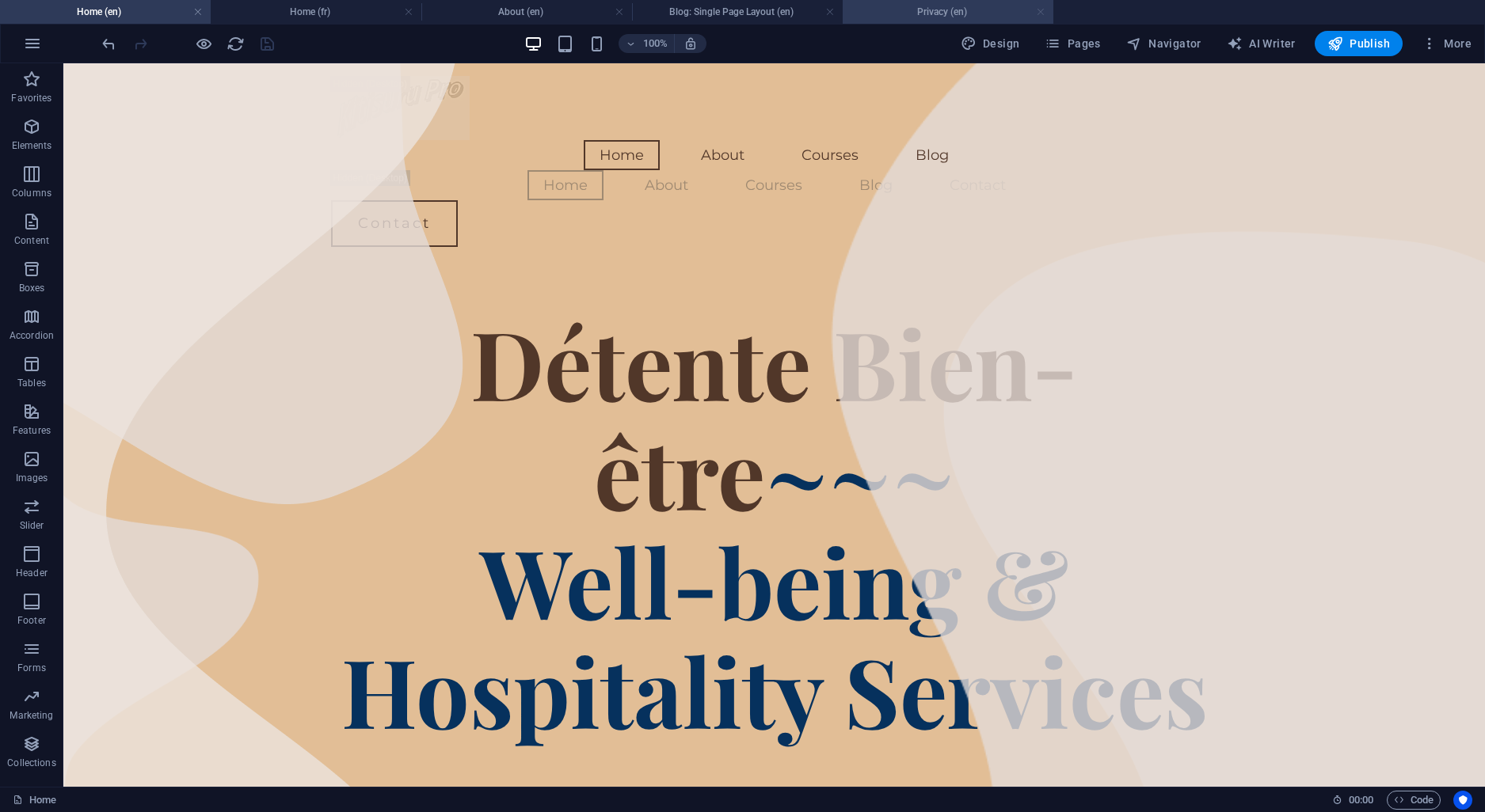
click at [1042, 9] on link at bounding box center [1040, 11] width 10 height 15
click at [830, 14] on link at bounding box center [830, 11] width 10 height 15
click at [616, 12] on link at bounding box center [619, 11] width 10 height 15
click at [414, 8] on h4 "Home (fr)" at bounding box center [315, 12] width 211 height 17
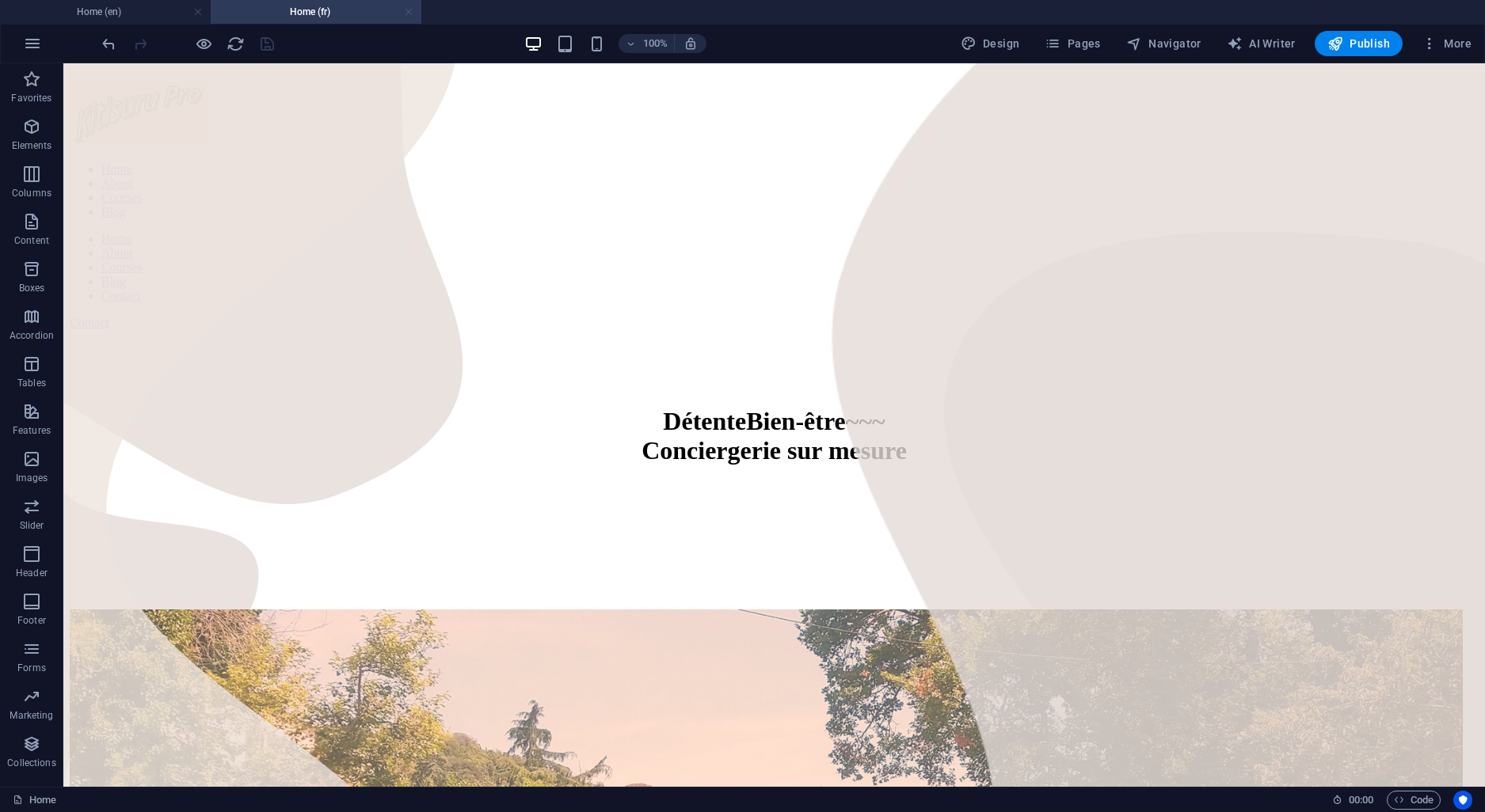
click at [410, 10] on link at bounding box center [408, 11] width 10 height 15
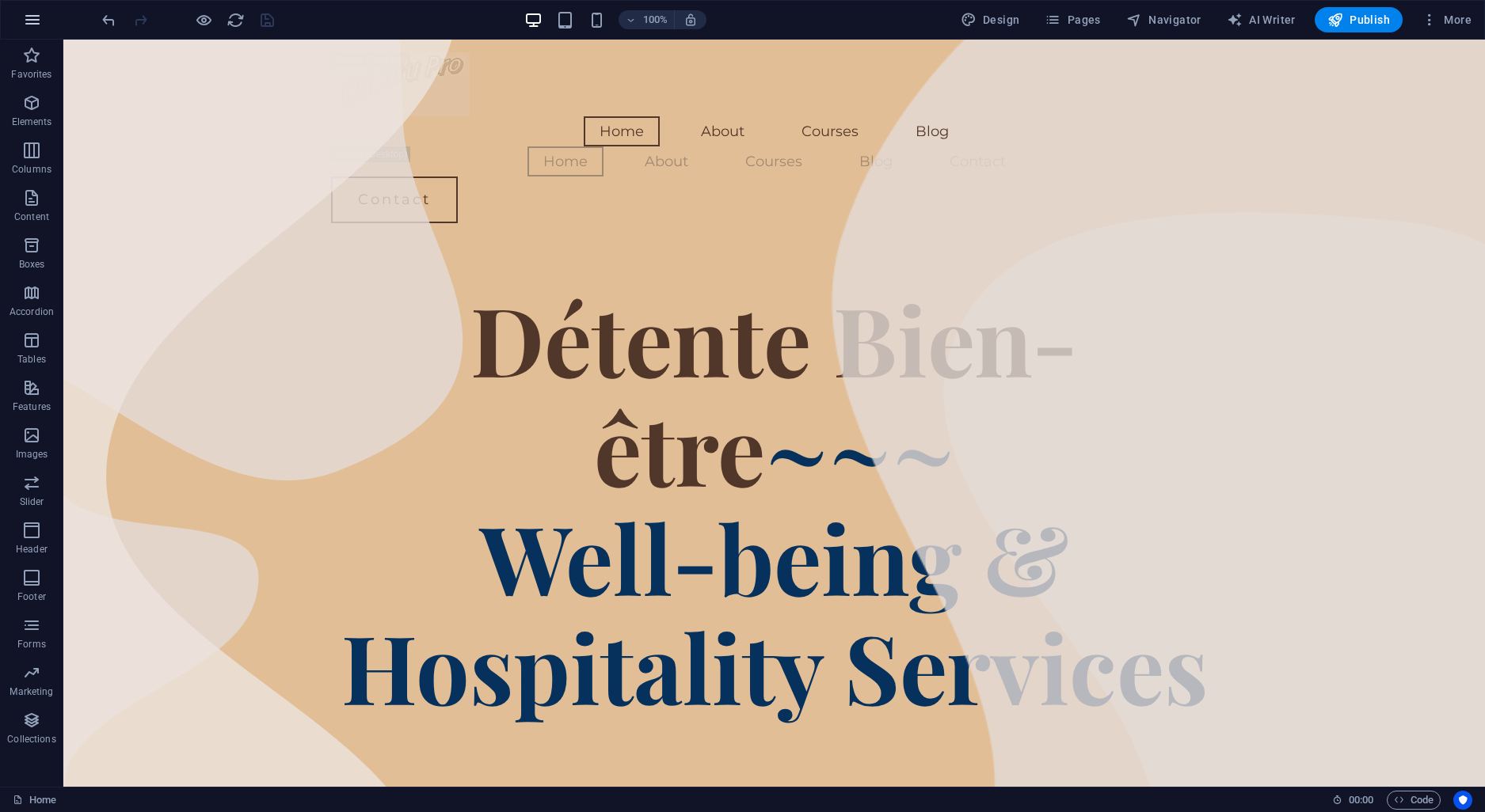
click at [29, 24] on icon "button" at bounding box center [32, 20] width 19 height 19
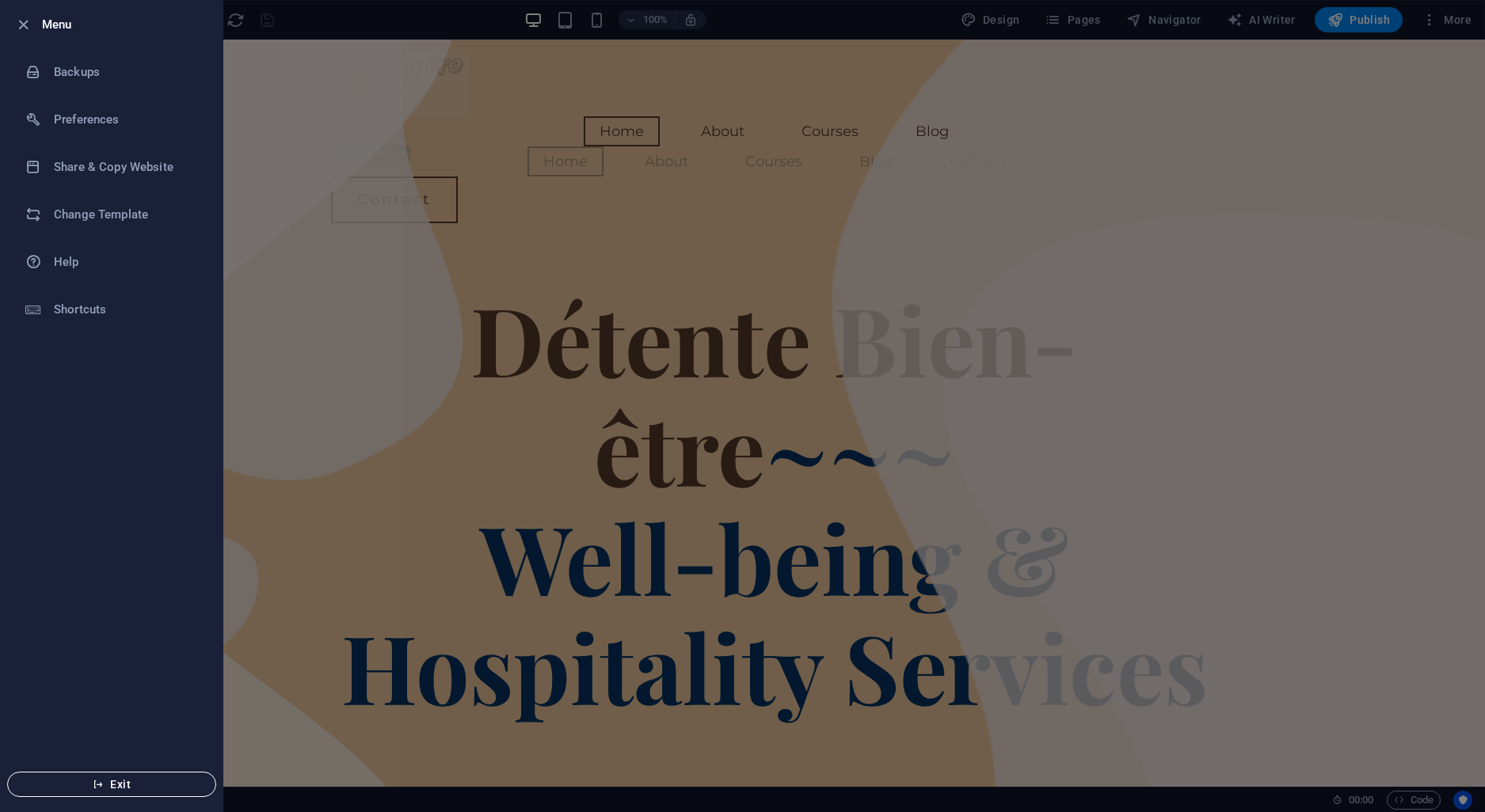
click at [83, 787] on span "Exit" at bounding box center [112, 784] width 183 height 13
